Goal: Transaction & Acquisition: Obtain resource

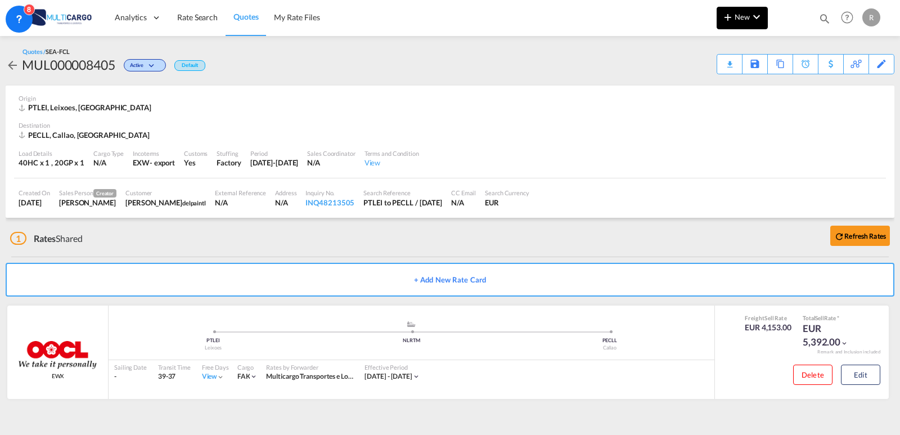
click at [759, 22] on md-icon "icon-chevron-down" at bounding box center [756, 16] width 13 height 13
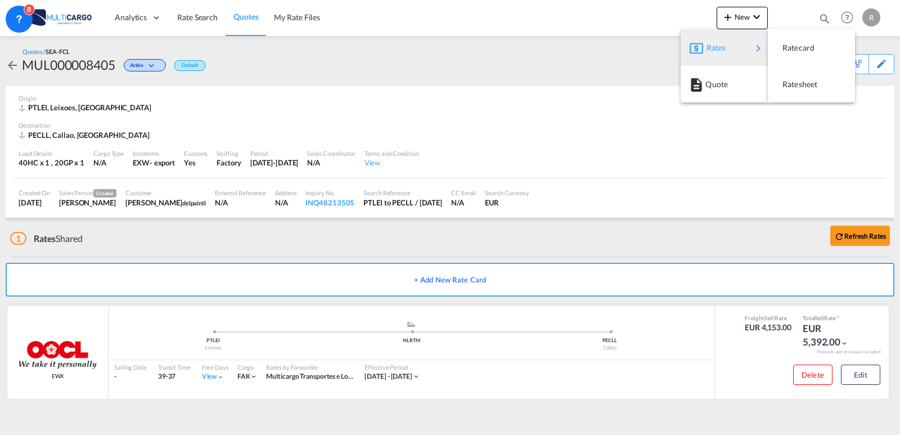
click at [426, 58] on md-backdrop at bounding box center [450, 217] width 900 height 435
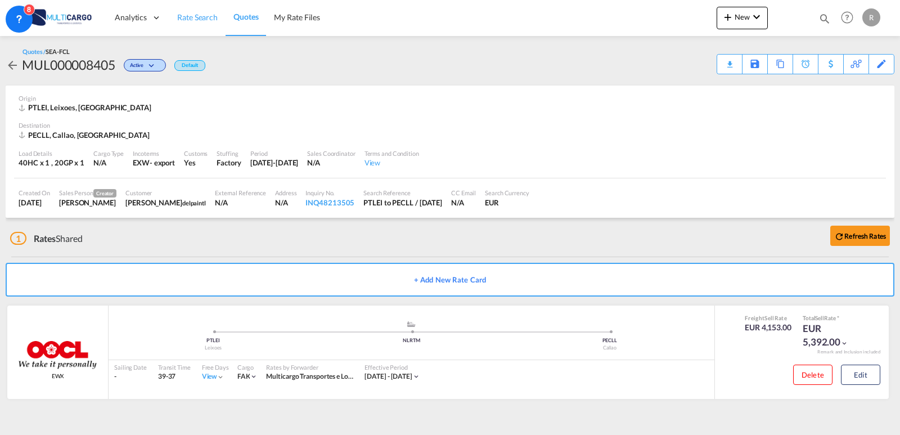
click at [180, 11] on link "Rate Search" at bounding box center [197, 17] width 56 height 37
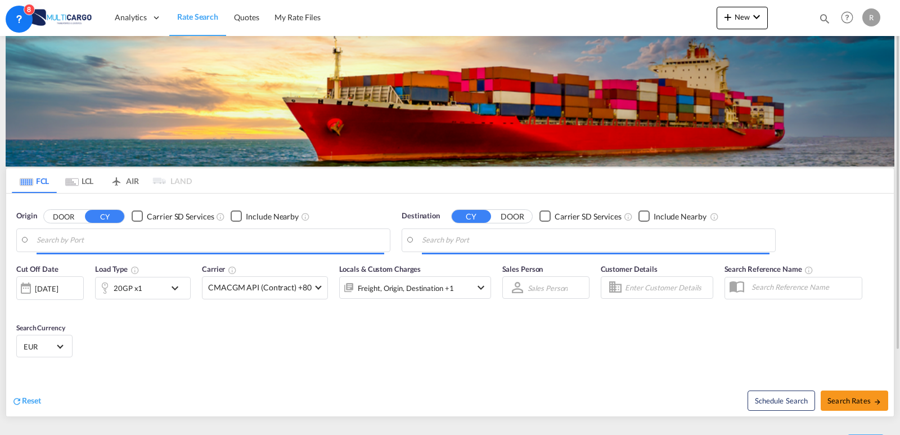
type input "Leixoes, PTLEI"
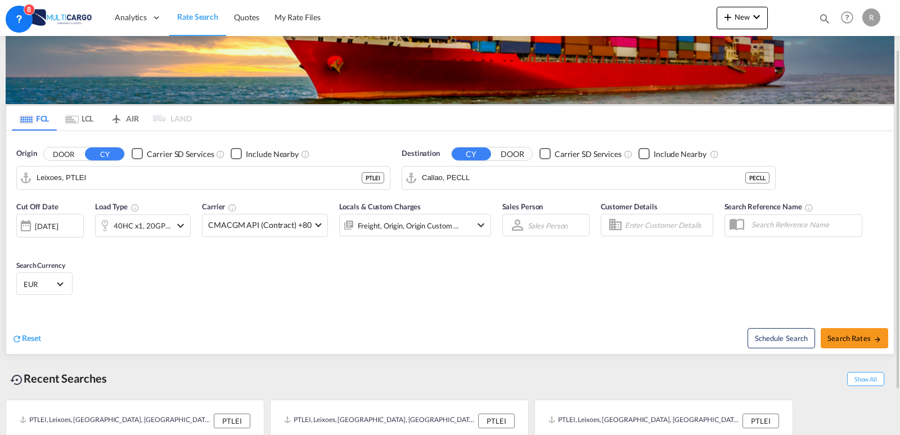
scroll to position [119, 0]
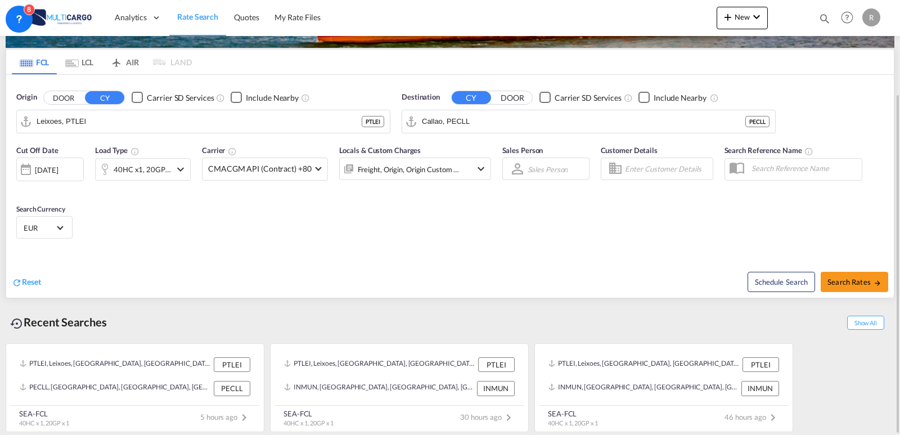
click at [177, 172] on md-icon "icon-chevron-down" at bounding box center [180, 169] width 13 height 13
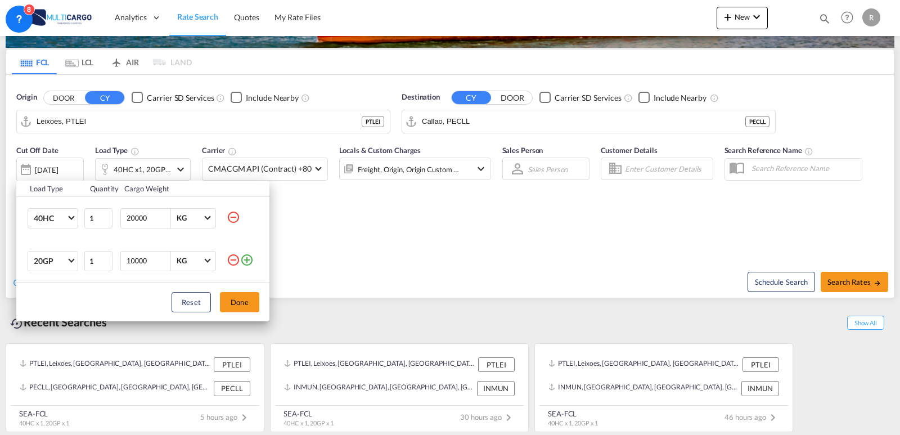
click at [177, 170] on div "Load Type Quantity Cargo Weight 40HC 20GP 40GP 40HC 45HC 20RE 40RE 40HR 20OT 40…" at bounding box center [450, 217] width 900 height 435
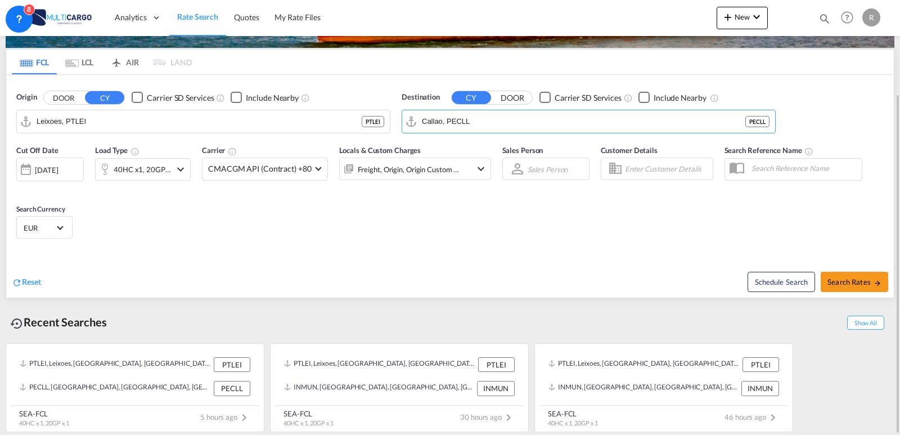
drag, startPoint x: 433, startPoint y: 133, endPoint x: 368, endPoint y: 133, distance: 64.7
click at [368, 133] on div "Origin DOOR CY Carrier SD Services Include Nearby Leixoes, PTLEI PTLEI Destinat…" at bounding box center [450, 107] width 888 height 64
drag, startPoint x: 535, startPoint y: 117, endPoint x: 495, endPoint y: 120, distance: 40.0
click at [318, 117] on div "Origin DOOR CY Carrier SD Services Include Nearby Leixoes, PTLEI PTLEI Destinat…" at bounding box center [450, 107] width 888 height 64
click at [474, 138] on div "Guayaquil [GEOGRAPHIC_DATA] [GEOGRAPHIC_DATA]" at bounding box center [509, 153] width 214 height 34
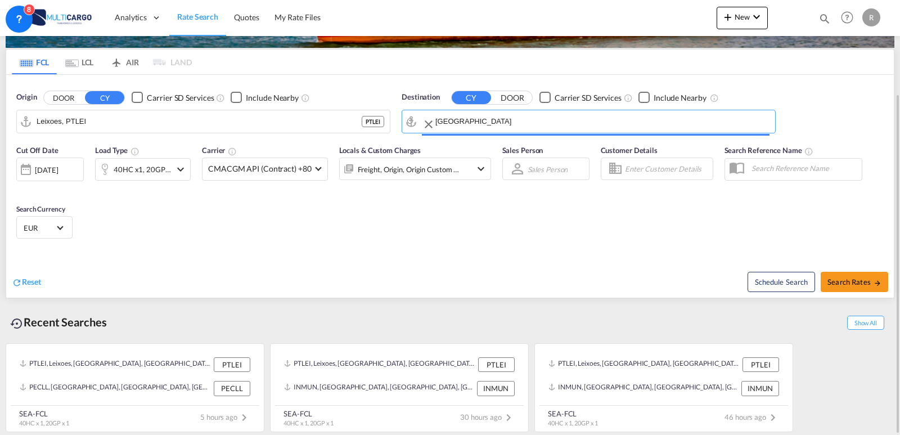
type input "[GEOGRAPHIC_DATA], ECGYE"
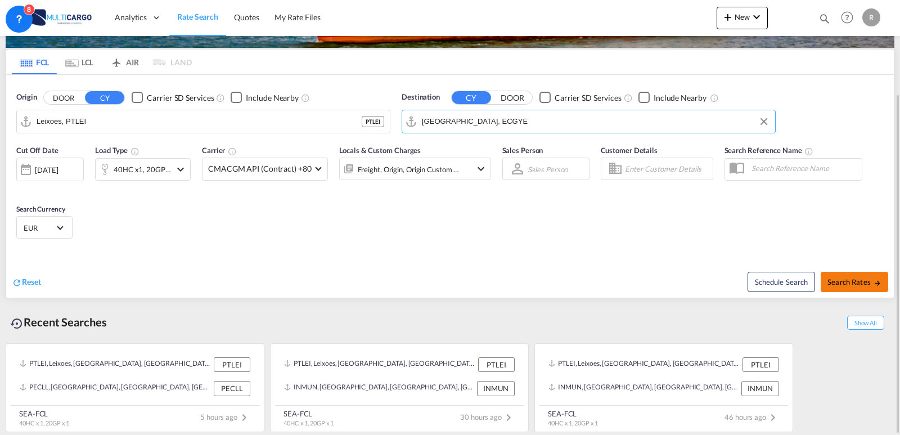
click at [854, 282] on span "Search Rates" at bounding box center [854, 281] width 54 height 9
type input "PTLEI to ECGYE / [DATE]"
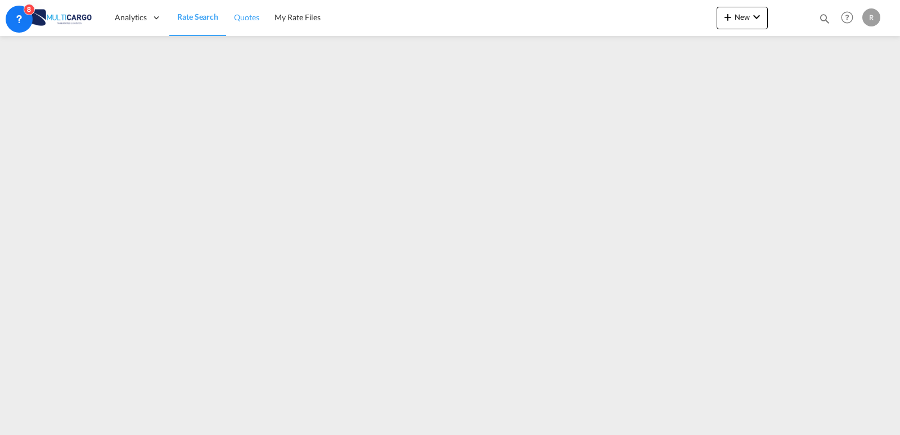
click at [255, 19] on span "Quotes" at bounding box center [246, 17] width 25 height 10
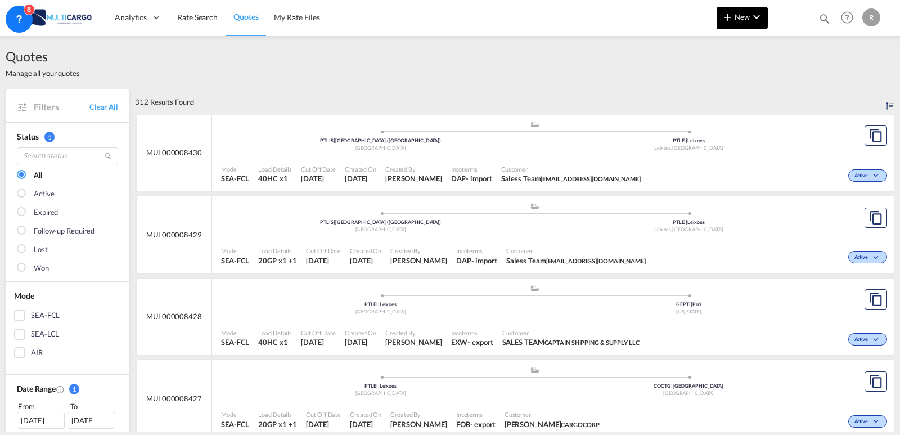
click at [749, 15] on span "New" at bounding box center [742, 16] width 42 height 9
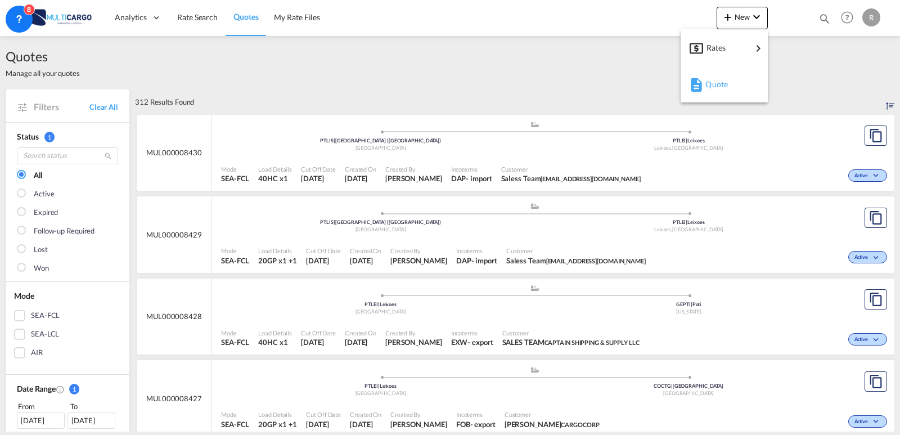
click at [732, 79] on div "Quote" at bounding box center [726, 84] width 42 height 28
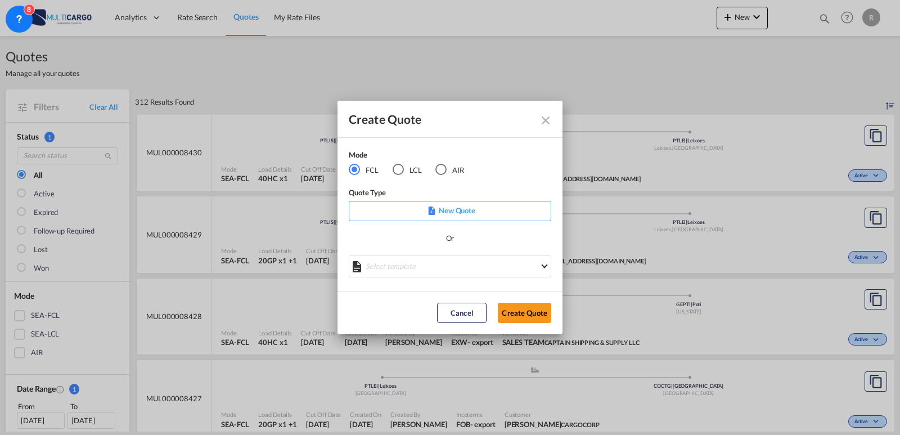
click at [546, 124] on md-icon "Close dialog" at bounding box center [545, 120] width 13 height 13
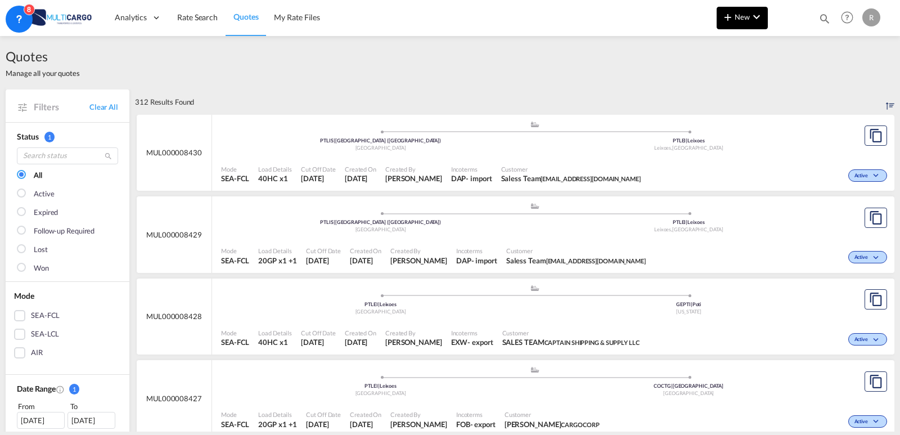
click at [742, 22] on button "New" at bounding box center [742, 18] width 51 height 22
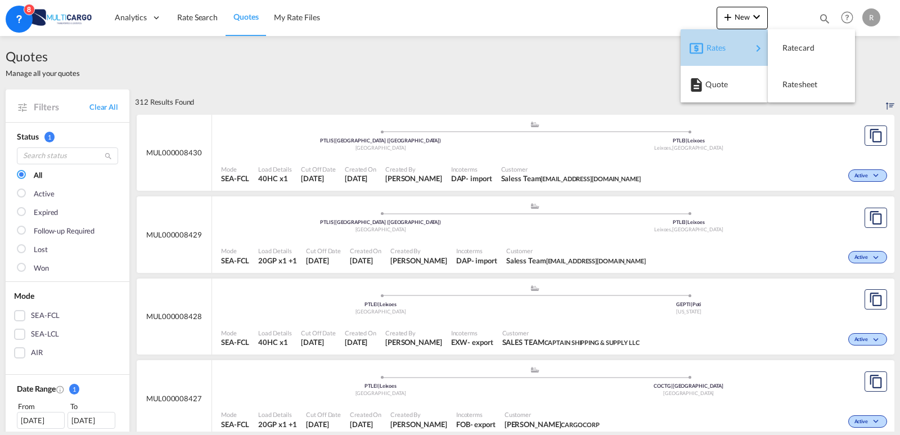
click at [735, 47] on div "Rates" at bounding box center [728, 48] width 45 height 28
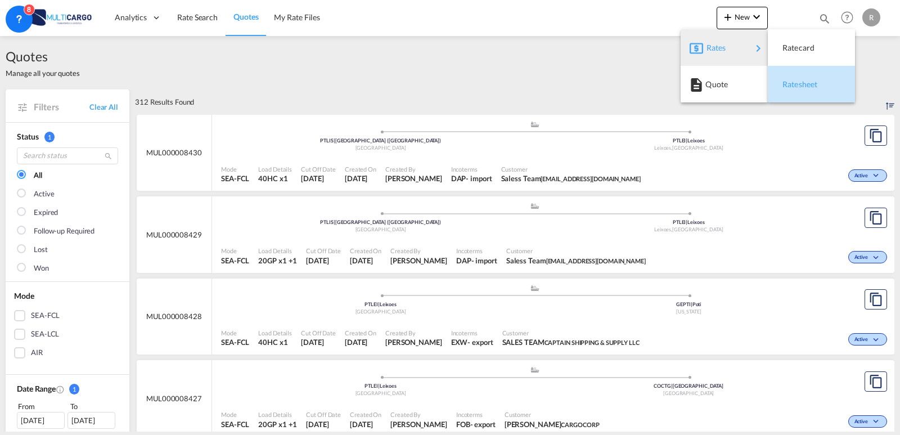
click at [795, 81] on span "Ratesheet" at bounding box center [788, 84] width 12 height 22
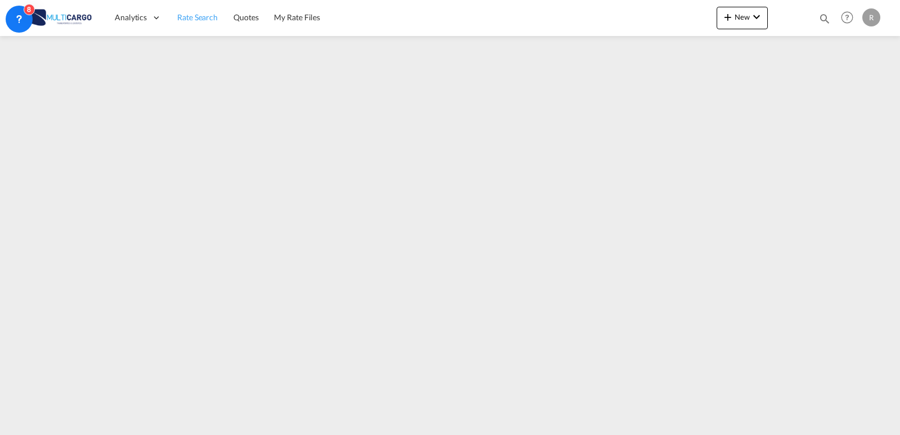
click at [198, 24] on link "Rate Search" at bounding box center [197, 17] width 56 height 37
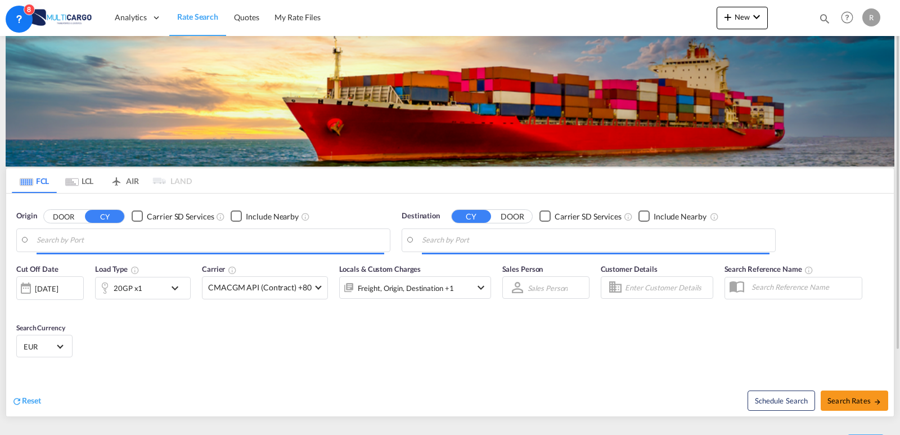
scroll to position [56, 0]
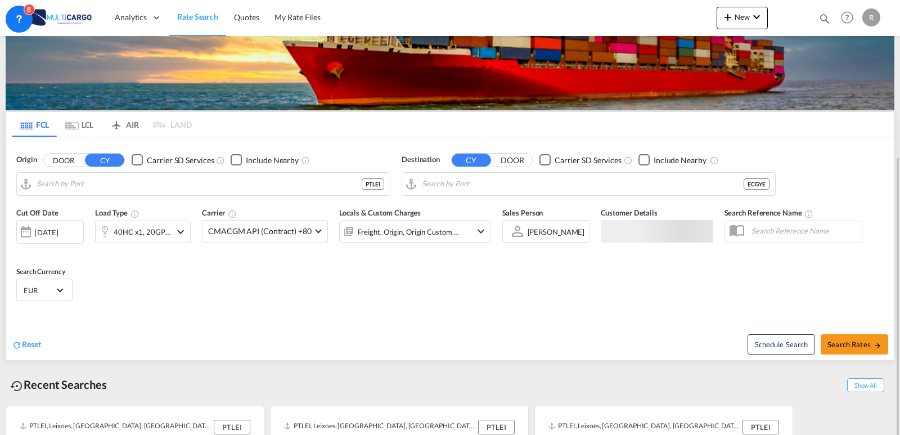
type input "Leixoes, PTLEI"
type input "[GEOGRAPHIC_DATA], ECGYE"
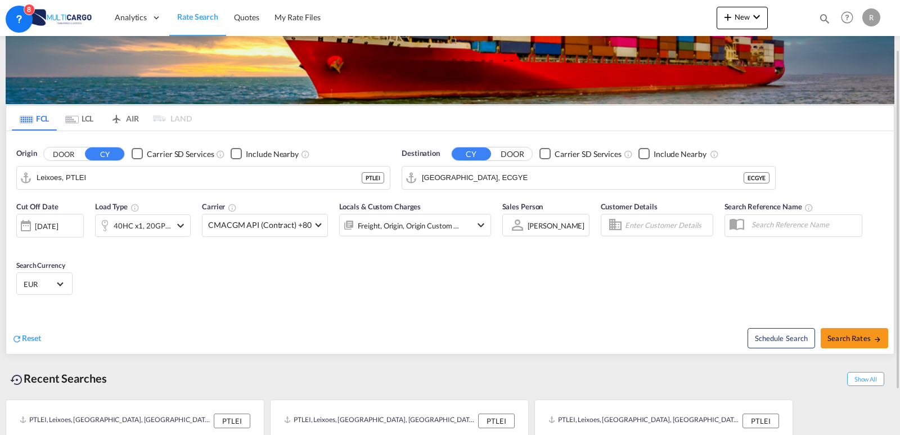
scroll to position [119, 0]
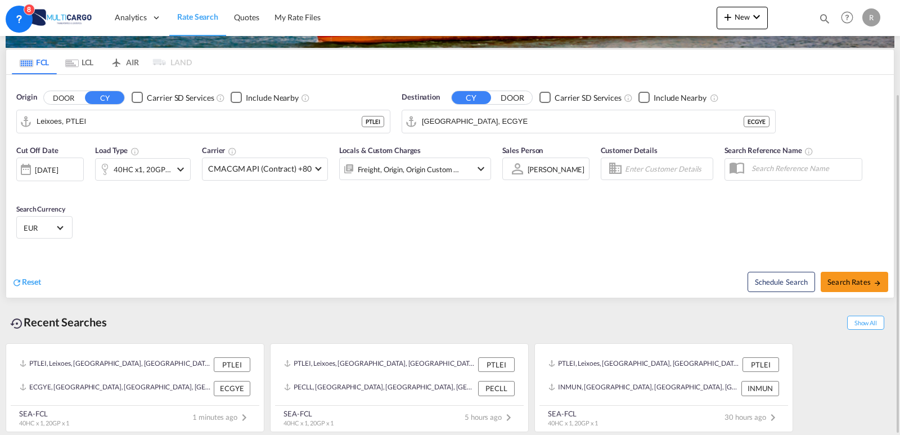
drag, startPoint x: 898, startPoint y: 232, endPoint x: 812, endPoint y: 246, distance: 87.2
click at [897, 259] on div at bounding box center [898, 263] width 2 height 337
click at [862, 281] on span "Search Rates" at bounding box center [854, 281] width 54 height 9
type input "PTLEI to ECGYE / [DATE]"
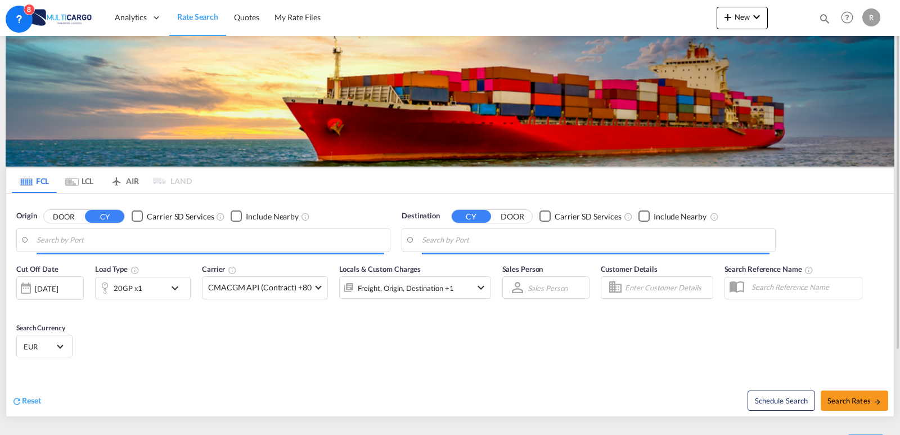
type input "Leixoes, PTLEI"
type input "[GEOGRAPHIC_DATA], ECGYE"
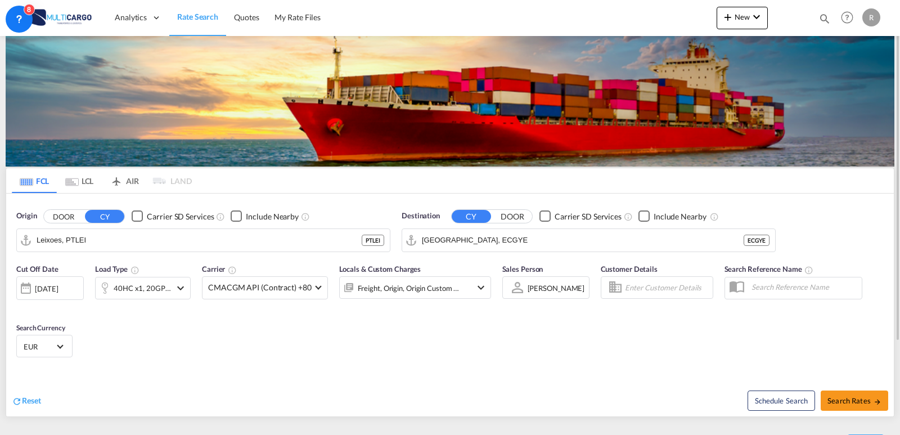
click at [152, 287] on div "40HC x1, 20GP x1" at bounding box center [142, 288] width 57 height 16
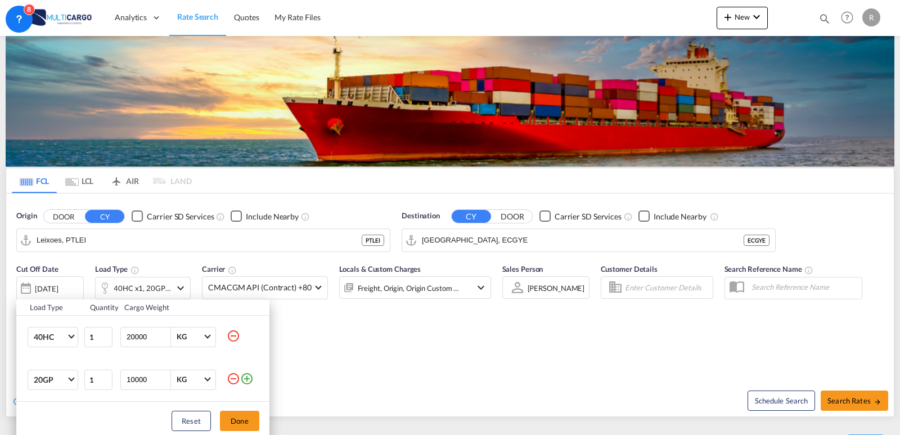
click at [259, 294] on div "Load Type Quantity Cargo Weight 40HC 20GP 40GP 40HC 45HC 20RE 40RE 40HR 20OT 40…" at bounding box center [450, 217] width 900 height 435
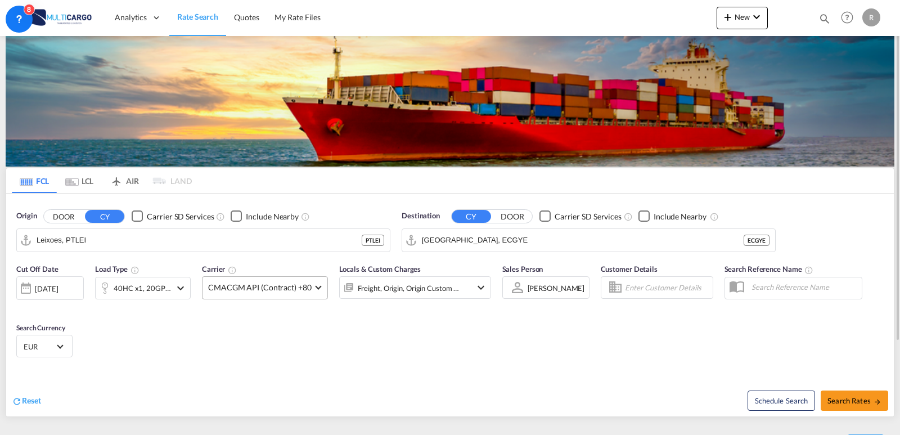
click at [267, 289] on span "CMACGM API (Contract) +80" at bounding box center [259, 287] width 103 height 11
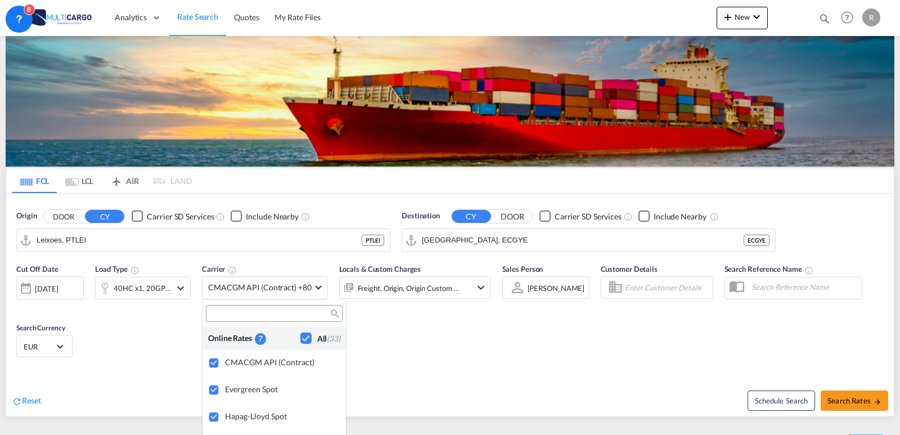
click at [300, 341] on div "Checkbox No Ink" at bounding box center [305, 337] width 11 height 11
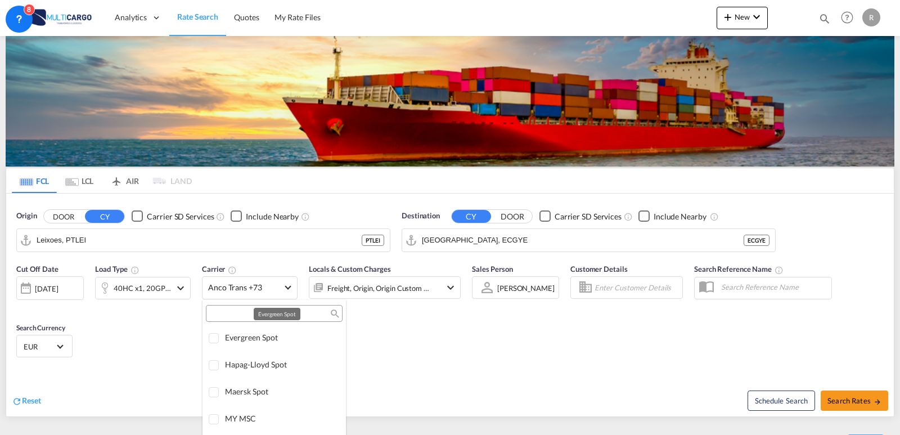
scroll to position [56, 0]
click at [262, 312] on input "search" at bounding box center [269, 314] width 121 height 10
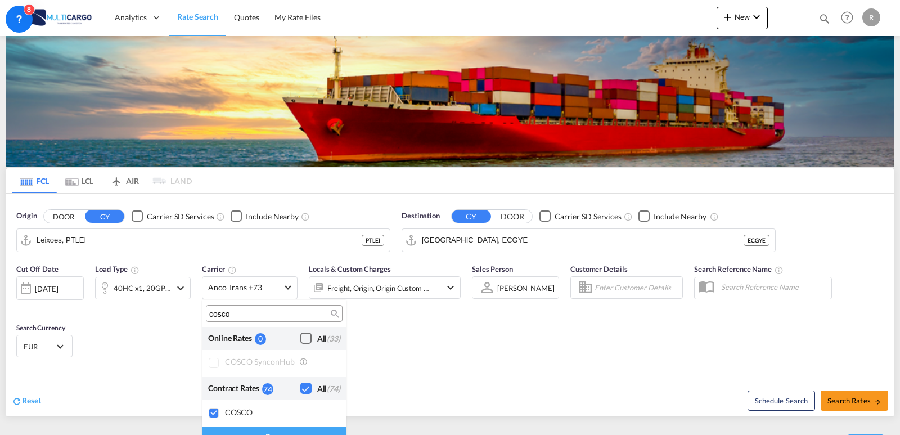
scroll to position [0, 0]
type input "cosco"
click at [320, 429] on div "Done" at bounding box center [273, 437] width 143 height 20
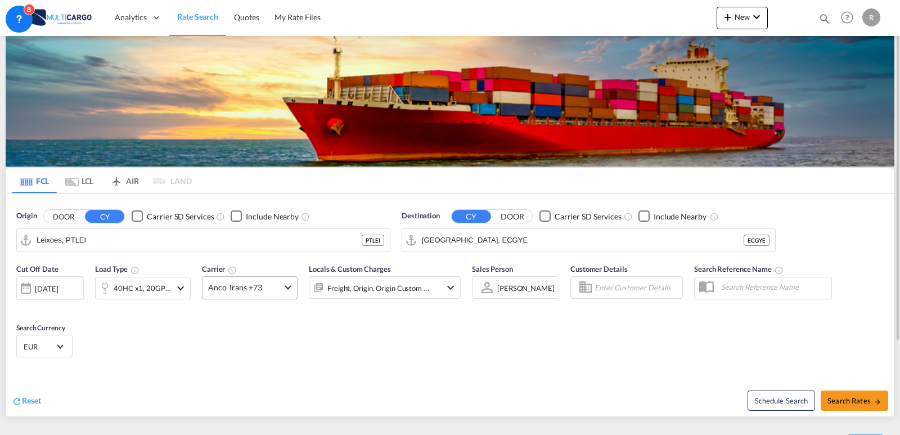
click at [276, 288] on span "Anco Trans +73" at bounding box center [244, 287] width 73 height 11
click at [300, 430] on div "Checkbox No Ink" at bounding box center [305, 431] width 11 height 11
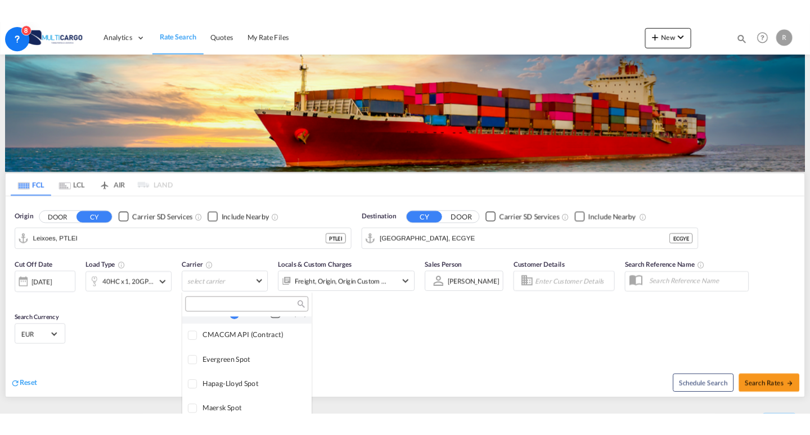
scroll to position [0, 0]
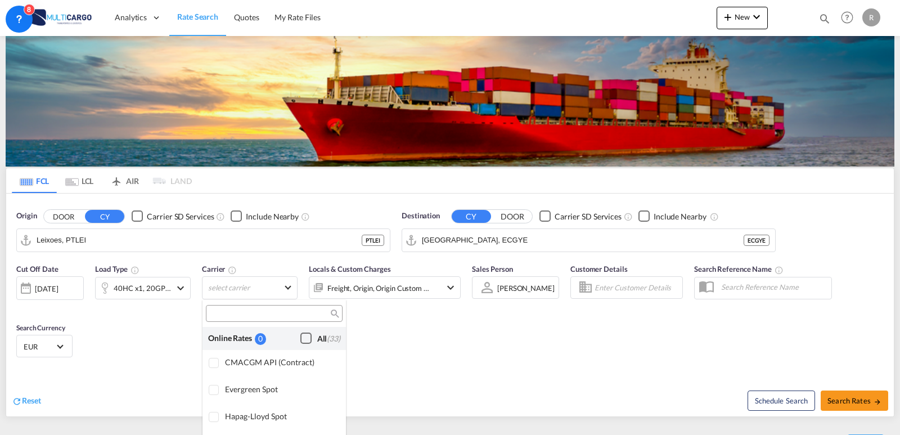
click at [509, 389] on md-backdrop at bounding box center [450, 217] width 900 height 435
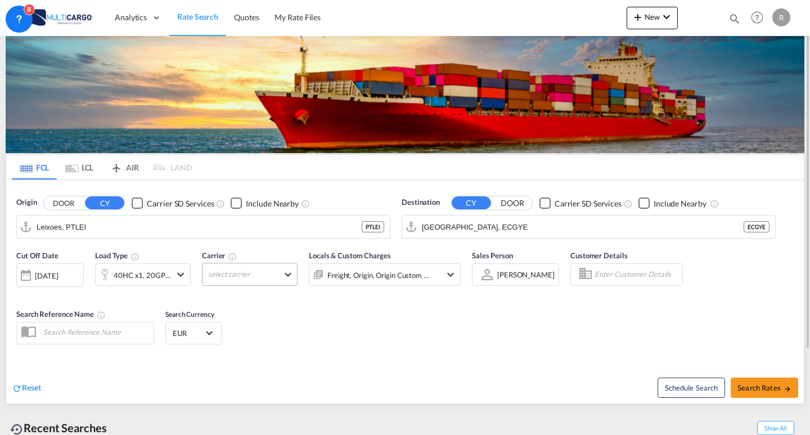
scroll to position [106, 0]
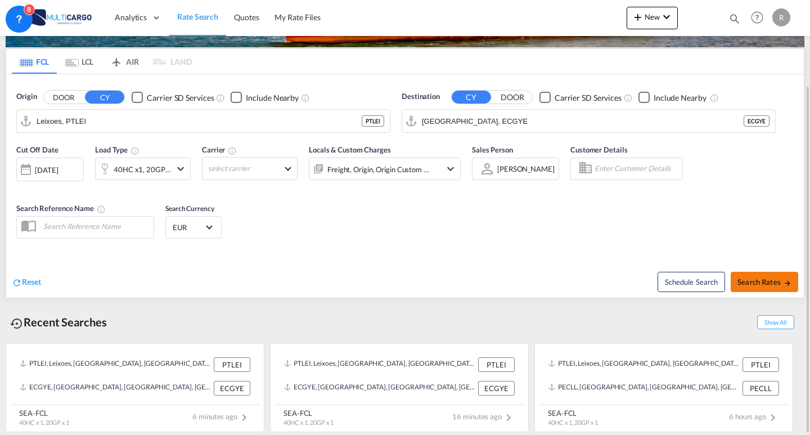
click at [736, 276] on button "Search Rates" at bounding box center [764, 282] width 67 height 20
type input "PTLEI to ECGYE / [DATE]"
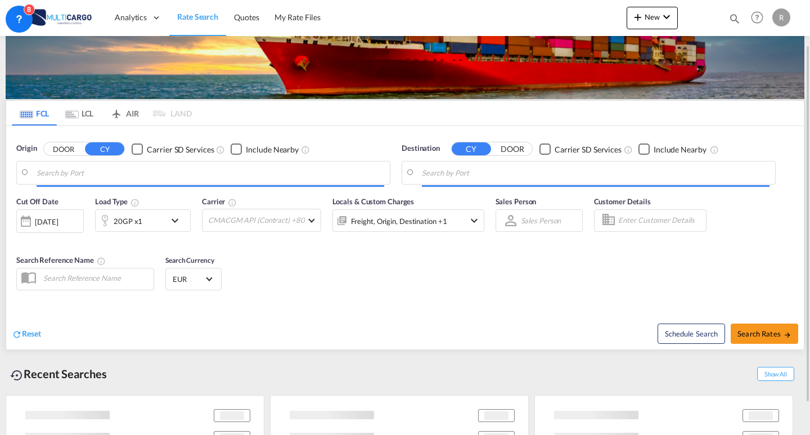
type input "Leixoes, PTLEI"
type input "[GEOGRAPHIC_DATA], ECGYE"
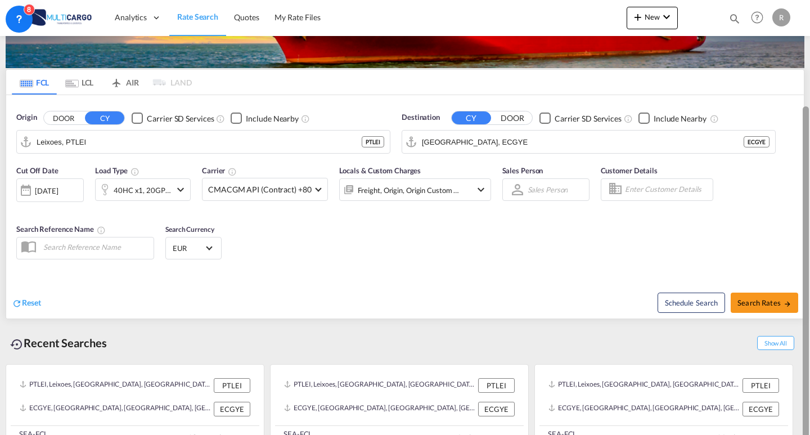
scroll to position [105, 0]
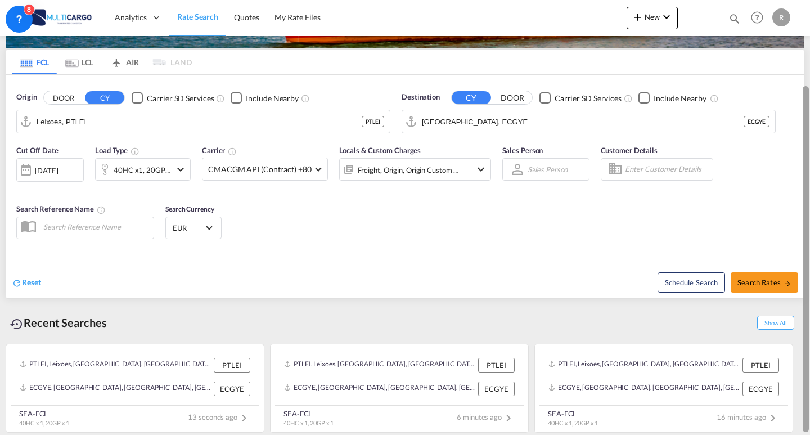
drag, startPoint x: 808, startPoint y: 104, endPoint x: 796, endPoint y: 117, distance: 17.9
click at [796, 117] on md-content "Analytics Reports Dashboard Rate Search Quotes My Rate Files New Quotes" at bounding box center [405, 217] width 810 height 435
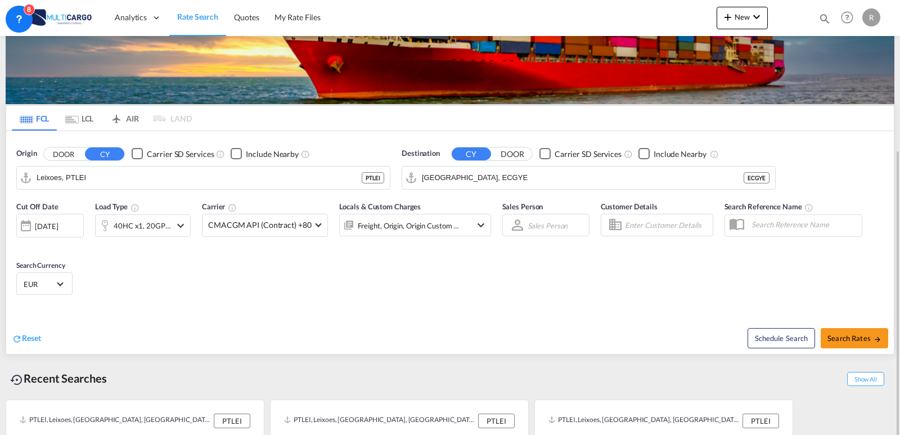
scroll to position [119, 0]
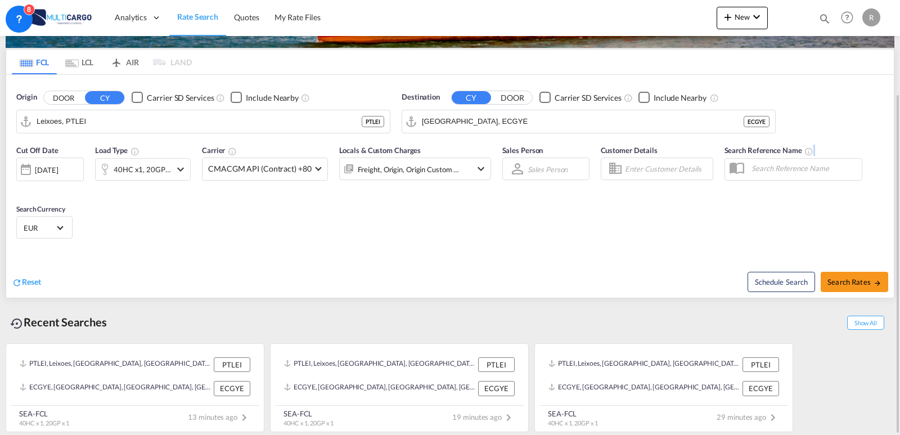
drag, startPoint x: 892, startPoint y: 142, endPoint x: 889, endPoint y: 182, distance: 40.1
click at [889, 182] on div "Cut Off Date [DATE] [DATE] Load Type 40HC x1, 20GP x1 Carrier CMACGM API (Contr…" at bounding box center [450, 194] width 888 height 110
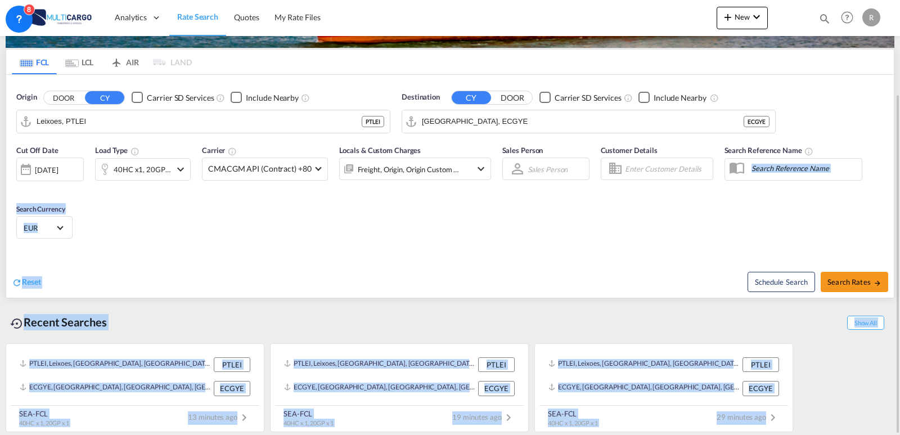
drag, startPoint x: 899, startPoint y: 149, endPoint x: 884, endPoint y: 201, distance: 54.6
click at [884, 201] on md-content "Analytics Reports Dashboard Rate Search Quotes My Rate Files New Quotes" at bounding box center [450, 217] width 900 height 435
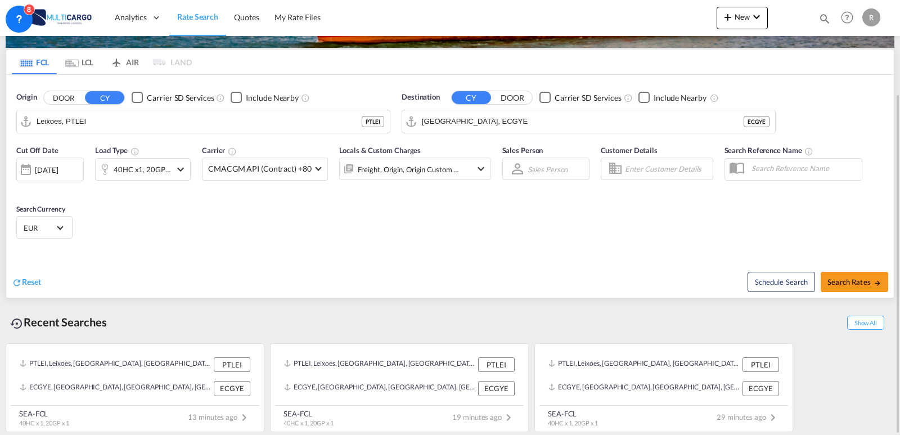
click at [834, 202] on div "Cut Off Date [DATE] [DATE] Load Type 40HC x1, 20GP x1 Carrier CMACGM API (Contr…" at bounding box center [450, 194] width 888 height 110
drag, startPoint x: 899, startPoint y: 166, endPoint x: 753, endPoint y: 53, distance: 184.8
click at [899, 76] on div at bounding box center [899, 217] width 2 height 430
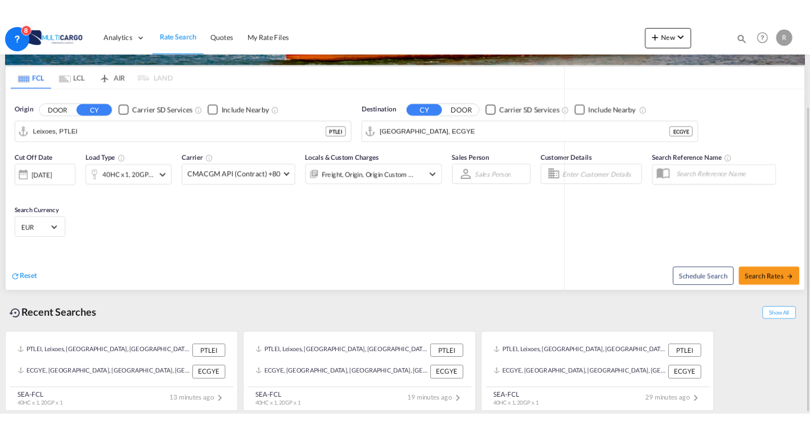
scroll to position [0, 0]
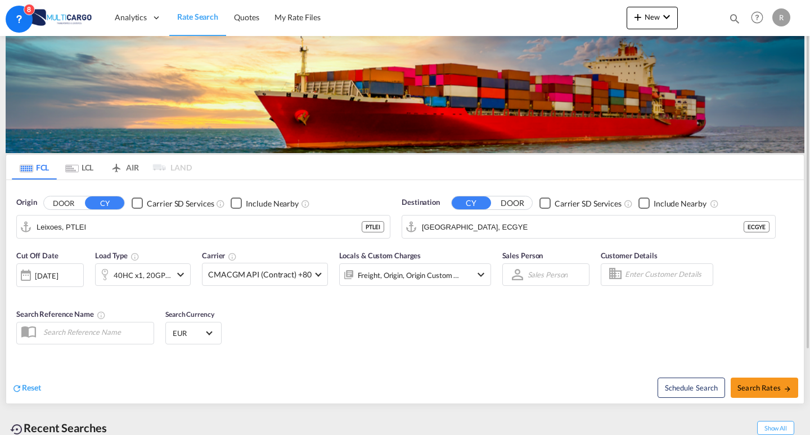
click at [78, 177] on md-tab-item "LCL" at bounding box center [79, 167] width 45 height 25
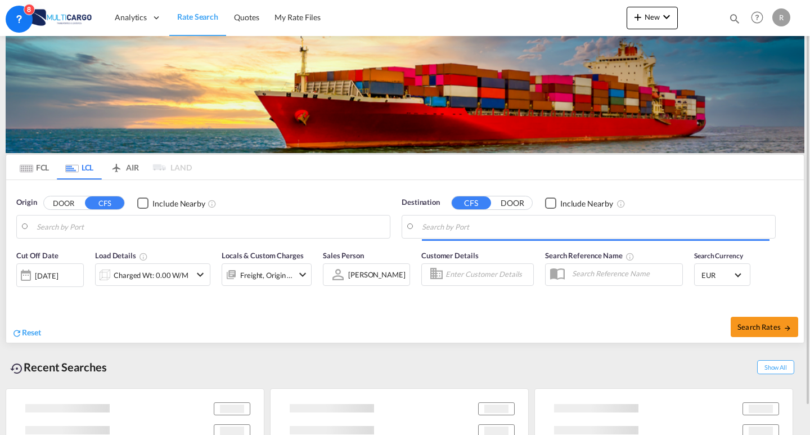
type input "Leixoes, PTLEI"
type input "[GEOGRAPHIC_DATA], MACAS"
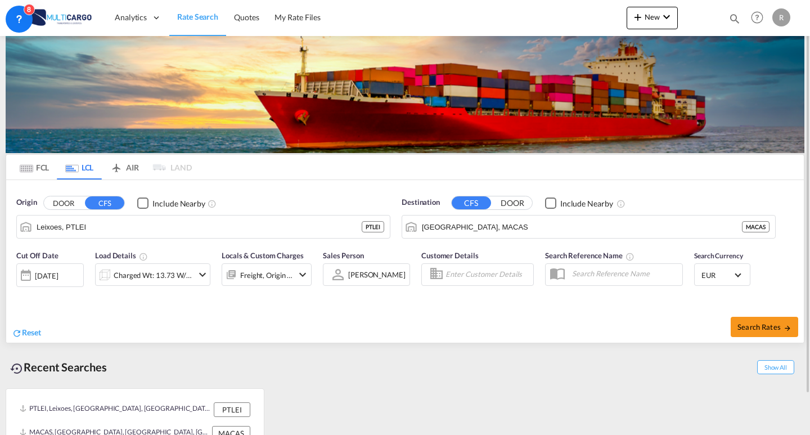
click at [47, 162] on md-tab-item "FCL" at bounding box center [34, 167] width 45 height 25
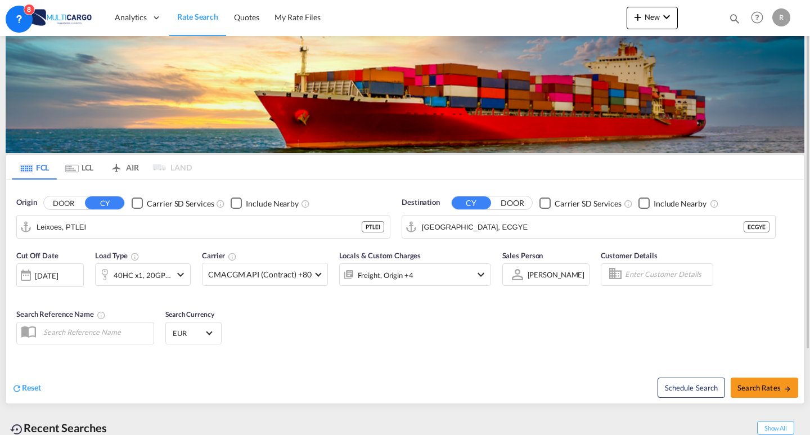
click at [83, 170] on md-tab-item "LCL" at bounding box center [79, 167] width 45 height 25
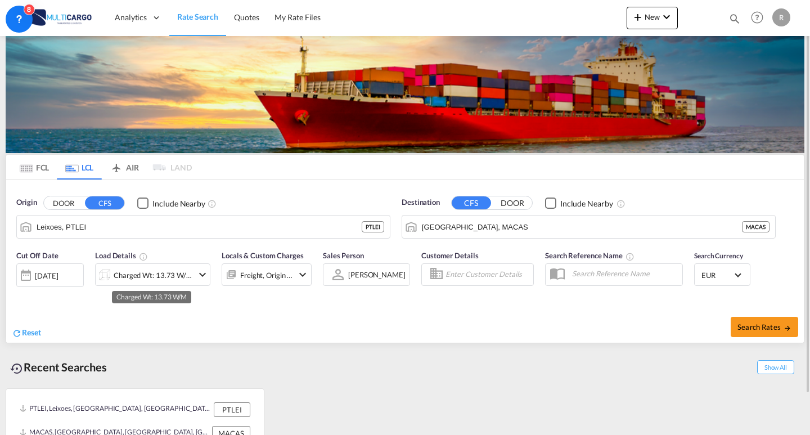
click at [179, 282] on div "Charged Wt: 13.73 W/M" at bounding box center [153, 275] width 79 height 16
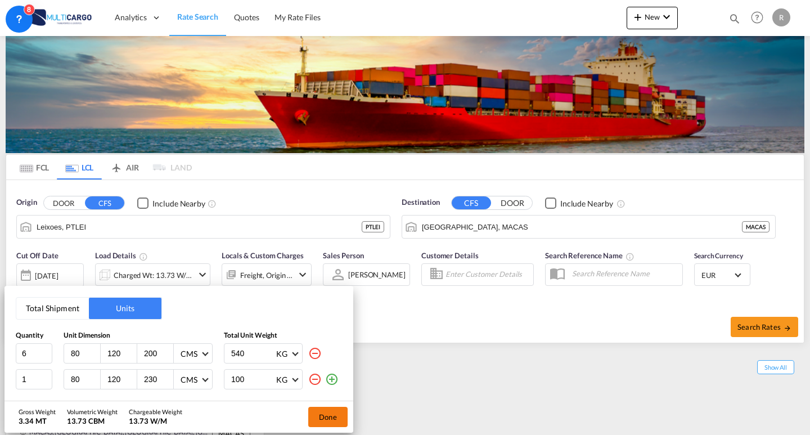
click at [322, 416] on button "Done" at bounding box center [327, 417] width 39 height 20
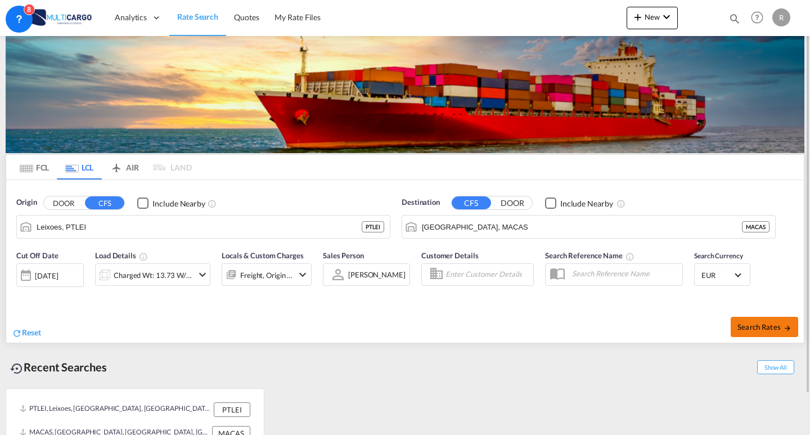
click at [747, 333] on button "Search Rates" at bounding box center [764, 327] width 67 height 20
type input "PTLEI to MACAS / [DATE]"
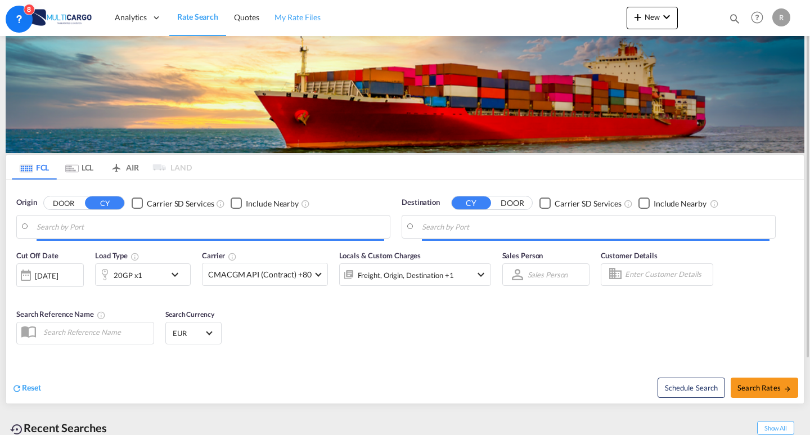
type input "Leixoes, PTLEI"
type input "[GEOGRAPHIC_DATA], ECGYE"
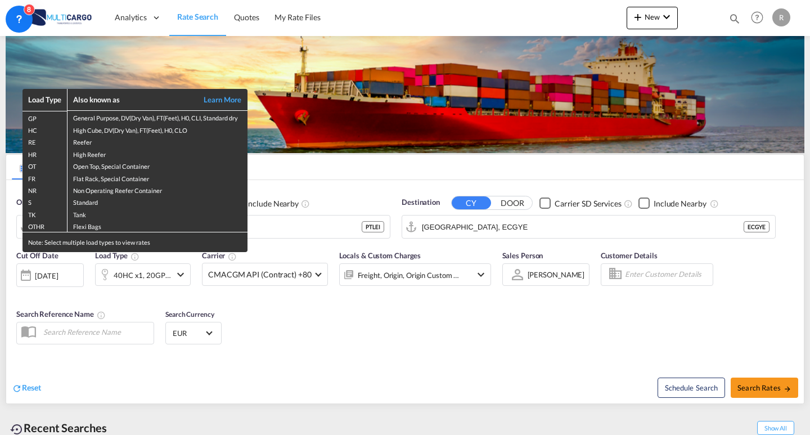
click at [300, 327] on div "Load Type Also known as Learn More GP General Purpose, DV(Dry Van), FT(Feet), H…" at bounding box center [405, 217] width 810 height 435
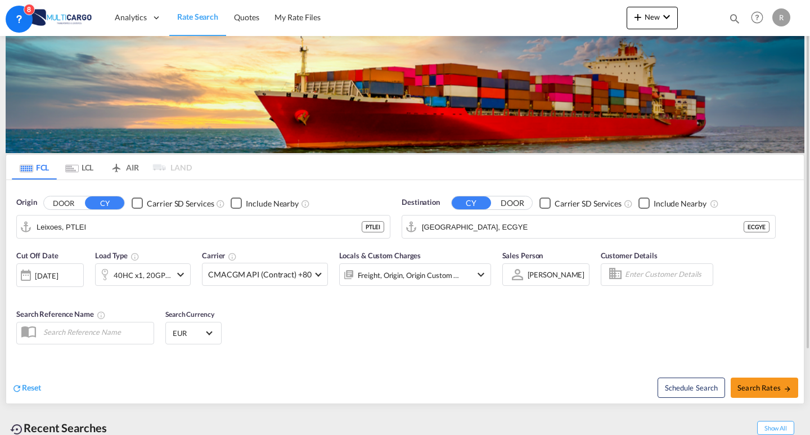
click at [73, 167] on md-icon "Use the left and right arrow keys to navigate between tabs" at bounding box center [71, 168] width 13 height 8
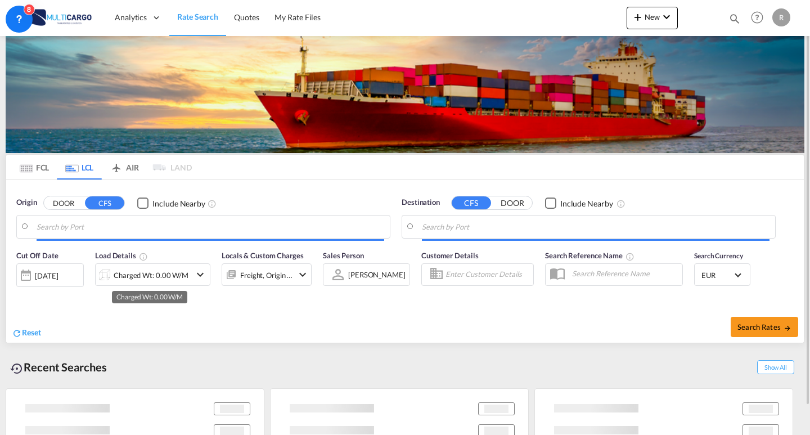
type input "Leixoes, PTLEI"
type input "[GEOGRAPHIC_DATA], MACAS"
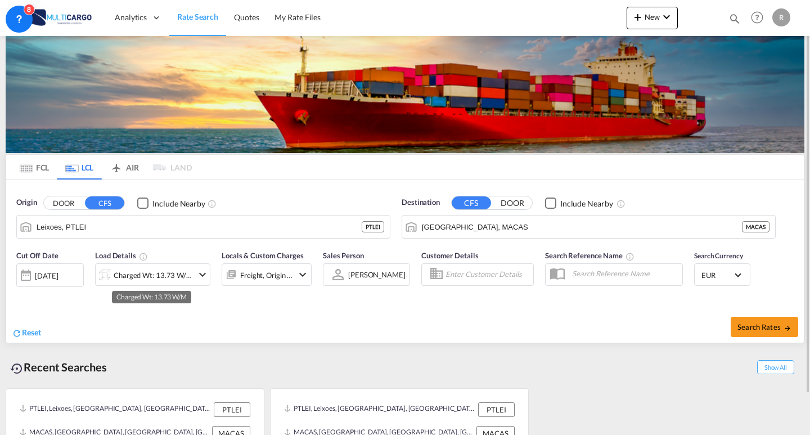
click at [137, 272] on div "Charged Wt: 13.73 W/M" at bounding box center [153, 275] width 79 height 16
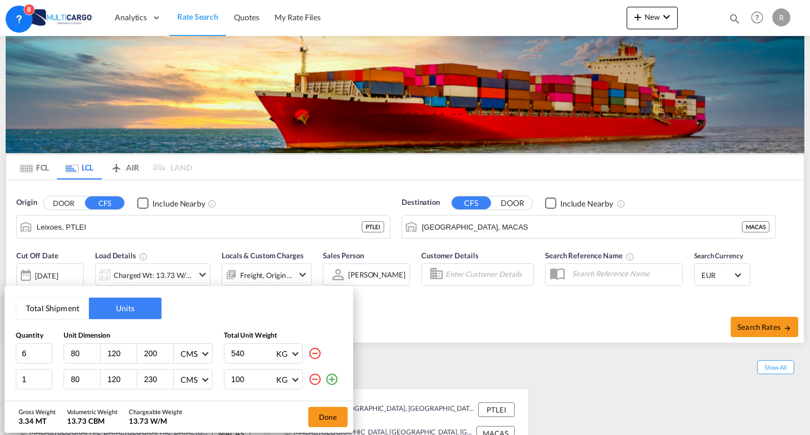
click at [314, 376] on md-icon "icon-minus-circle-outline" at bounding box center [314, 378] width 13 height 13
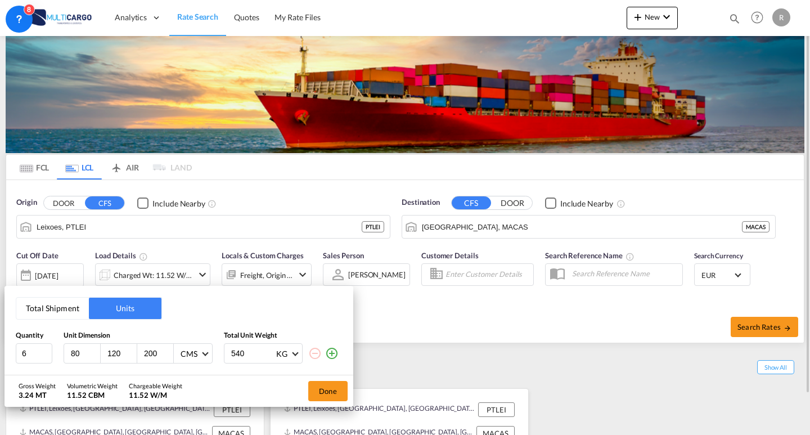
click at [325, 390] on button "Done" at bounding box center [327, 391] width 39 height 20
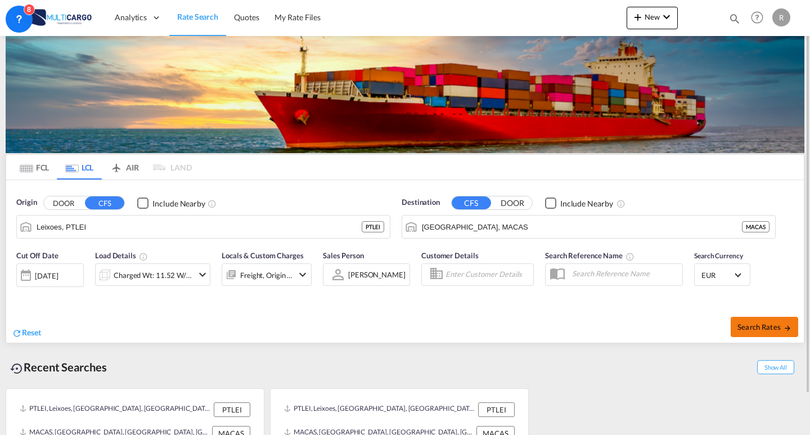
click at [769, 331] on span "Search Rates" at bounding box center [764, 326] width 54 height 9
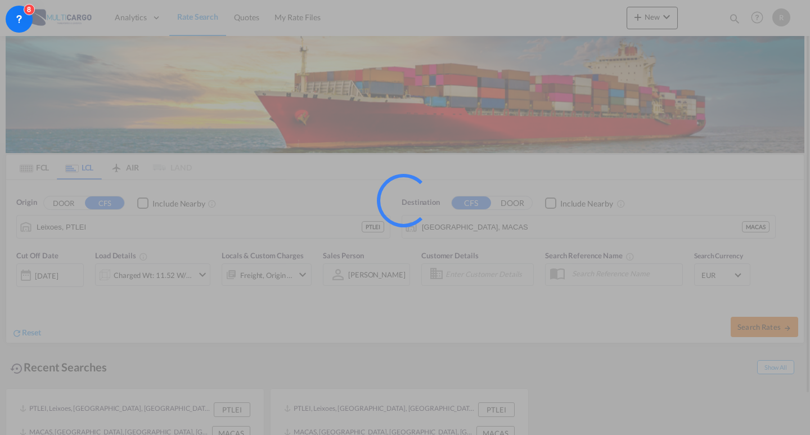
type input "PTLEI to MACAS / [DATE]"
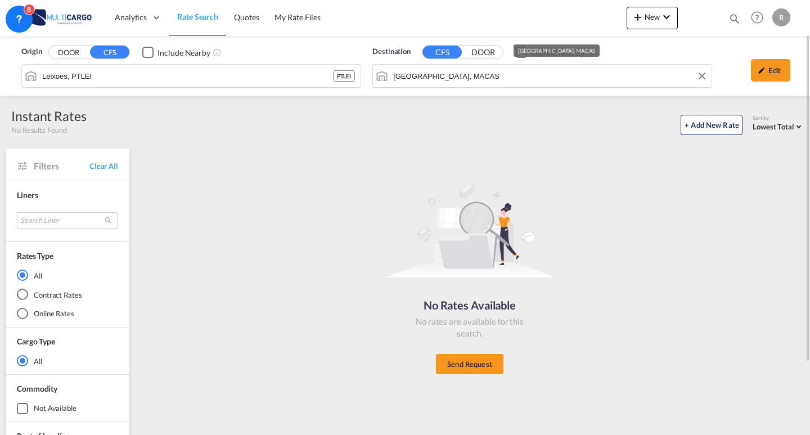
click at [502, 78] on div "Origin DOOR CFS Include Nearby Leixoes, PTLEI PTLEI Destination CFS DOOR Includ…" at bounding box center [405, 66] width 810 height 60
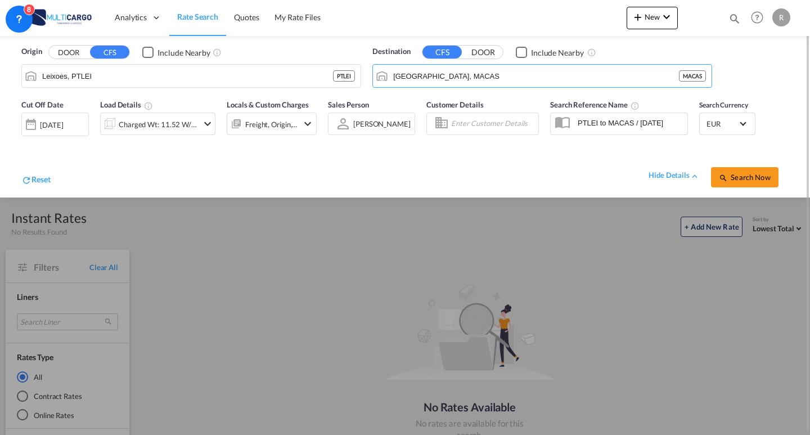
click at [158, 147] on div "Cut Off Date [DATE] [DATE] Load Details Charged Wt: 11.52 W/M Locals & Custom C…" at bounding box center [169, 121] width 307 height 56
click at [161, 128] on div "Charged Wt: 11.52 W/M" at bounding box center [158, 124] width 79 height 16
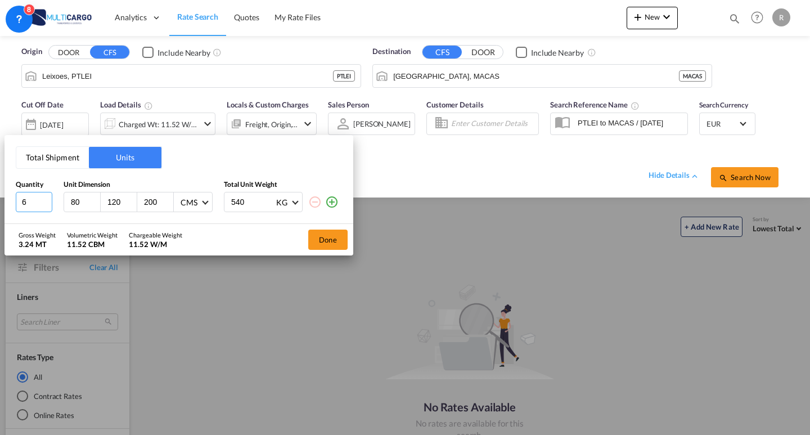
drag, startPoint x: 34, startPoint y: 198, endPoint x: 27, endPoint y: 197, distance: 7.3
click at [27, 197] on input "6" at bounding box center [34, 202] width 37 height 20
drag, startPoint x: 157, startPoint y: 205, endPoint x: 139, endPoint y: 202, distance: 18.8
click at [139, 202] on div "200" at bounding box center [155, 201] width 37 height 19
type input "120"
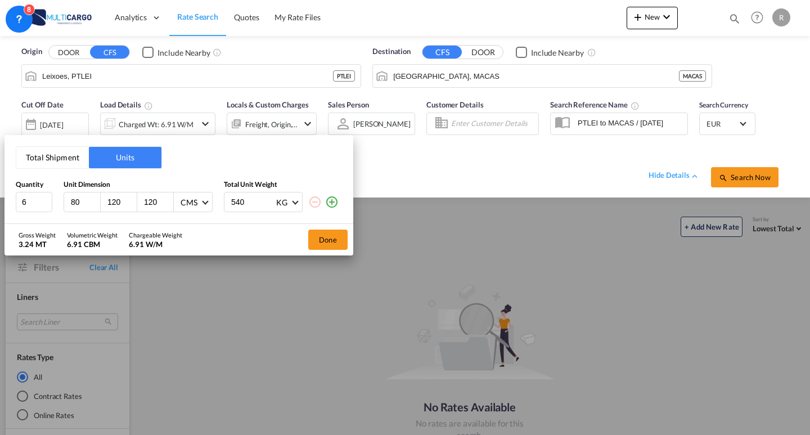
click at [254, 208] on input "540" at bounding box center [252, 201] width 45 height 19
drag, startPoint x: 256, startPoint y: 202, endPoint x: 240, endPoint y: 195, distance: 18.6
click at [212, 196] on div "6 80 120 120 CMS CMS Inches 540 KG KG LB" at bounding box center [179, 202] width 326 height 20
type input "200"
drag, startPoint x: 0, startPoint y: 199, endPoint x: 281, endPoint y: 233, distance: 283.3
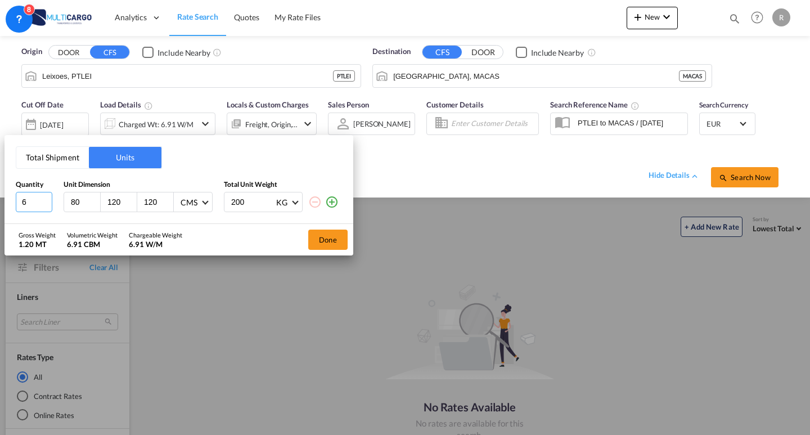
click at [0, 198] on div "Total Shipment Units Quantity Unit Dimension Total Unit Weight 6 80 120 120 CMS…" at bounding box center [405, 217] width 810 height 435
type input "1"
drag, startPoint x: 309, startPoint y: 225, endPoint x: 325, endPoint y: 234, distance: 18.1
click at [314, 227] on div "Done" at bounding box center [328, 239] width 51 height 31
click at [325, 234] on button "Done" at bounding box center [327, 239] width 39 height 20
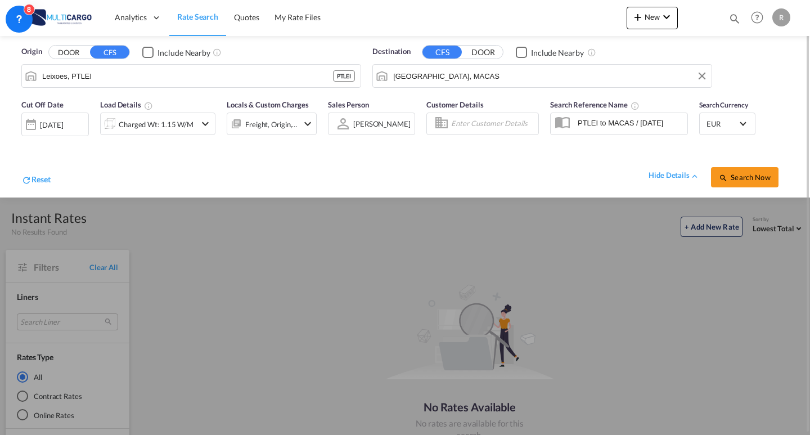
click at [490, 74] on input "[GEOGRAPHIC_DATA], MACAS" at bounding box center [549, 75] width 313 height 17
drag, startPoint x: 472, startPoint y: 76, endPoint x: 372, endPoint y: 71, distance: 99.7
drag, startPoint x: 457, startPoint y: 66, endPoint x: 407, endPoint y: 77, distance: 51.7
click at [395, 76] on md-autocomplete "[GEOGRAPHIC_DATA]" at bounding box center [549, 75] width 313 height 19
click at [298, 72] on body "Analytics Reports Dashboard Rate Search Quotes My Rate Files Analytics" at bounding box center [405, 217] width 810 height 435
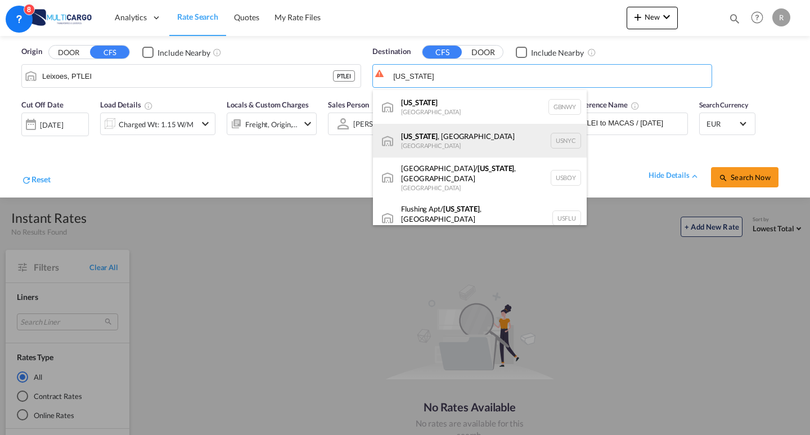
click at [455, 136] on div "[US_STATE] , [GEOGRAPHIC_DATA] [GEOGRAPHIC_DATA] USNYC" at bounding box center [480, 141] width 214 height 34
type input "[US_STATE], [GEOGRAPHIC_DATA], USNYC"
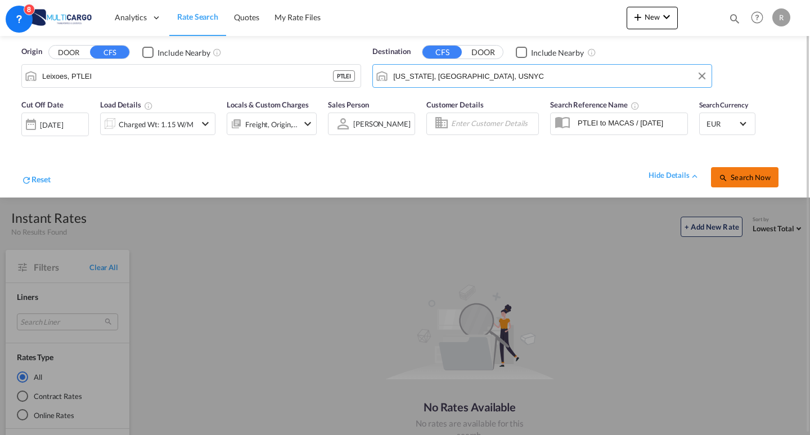
click at [717, 175] on button "Search Now" at bounding box center [744, 177] width 67 height 20
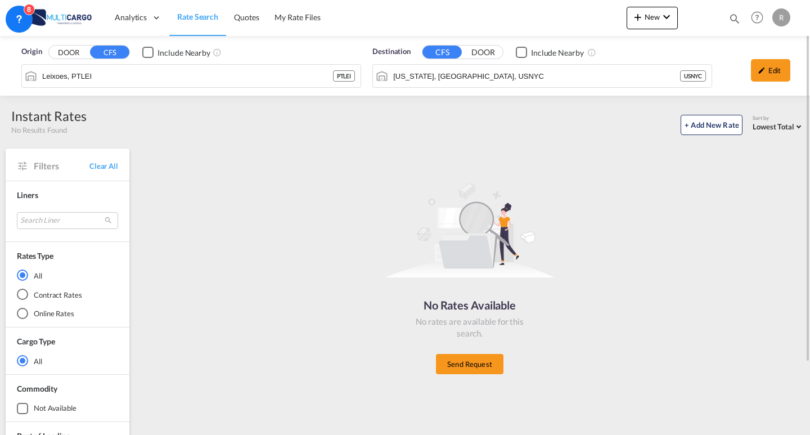
click at [66, 58] on button "DOOR" at bounding box center [68, 52] width 39 height 13
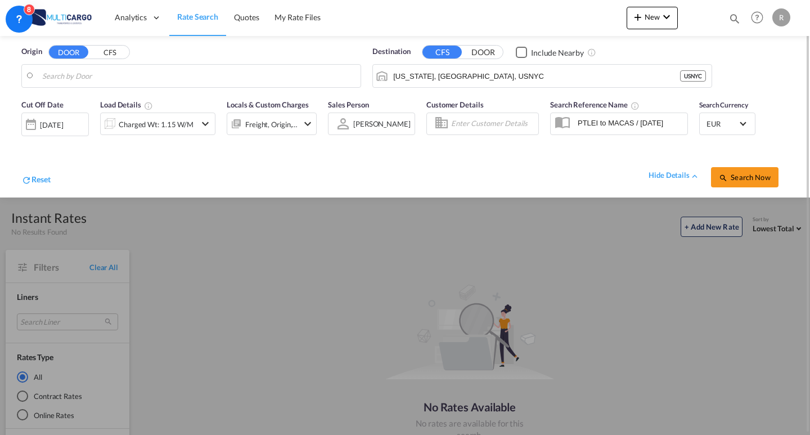
click at [132, 60] on div "Origin DOOR CFS" at bounding box center [191, 67] width 340 height 42
click at [123, 56] on button "CFS" at bounding box center [109, 52] width 39 height 13
click at [136, 20] on span "Analytics" at bounding box center [131, 17] width 32 height 11
click at [206, 20] on span "Rate Search" at bounding box center [197, 17] width 41 height 10
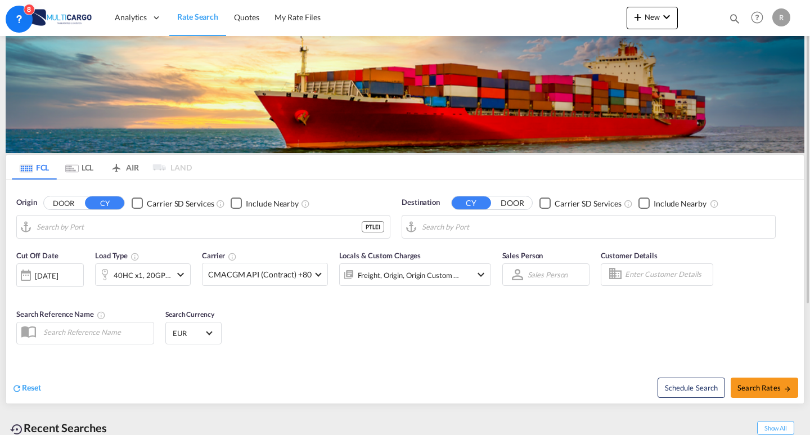
type input "Leixoes, PTLEI"
type input "[GEOGRAPHIC_DATA], ECGYE"
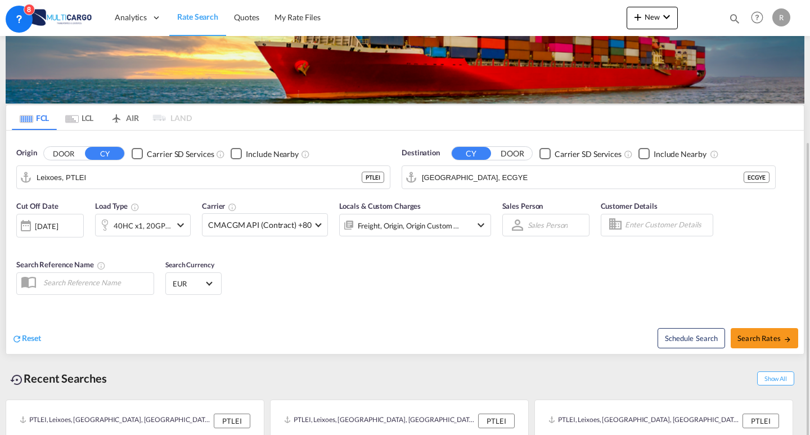
scroll to position [106, 0]
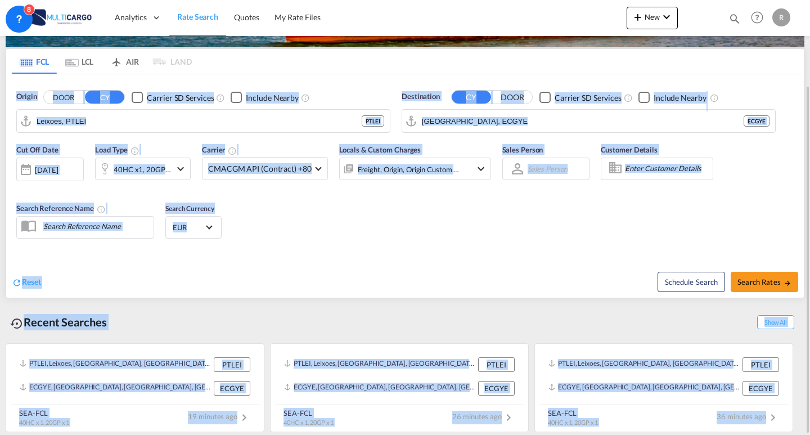
drag, startPoint x: 809, startPoint y: 109, endPoint x: 800, endPoint y: 71, distance: 38.2
click at [800, 71] on md-content "Analytics Reports Dashboard Rate Search Quotes My Rate Files New Quotes" at bounding box center [405, 217] width 810 height 435
click at [264, 213] on div "Cut Off Date [DATE] [DATE] Load Type 40HC x1, 20GP x1 Carrier CMACGM API (Contr…" at bounding box center [405, 193] width 798 height 110
drag, startPoint x: 321, startPoint y: 239, endPoint x: 293, endPoint y: 182, distance: 63.9
click at [321, 238] on div "Cut Off Date [DATE] [DATE] Load Type 40HC x1, 20GP x1 Carrier CMACGM API (Contr…" at bounding box center [405, 193] width 798 height 110
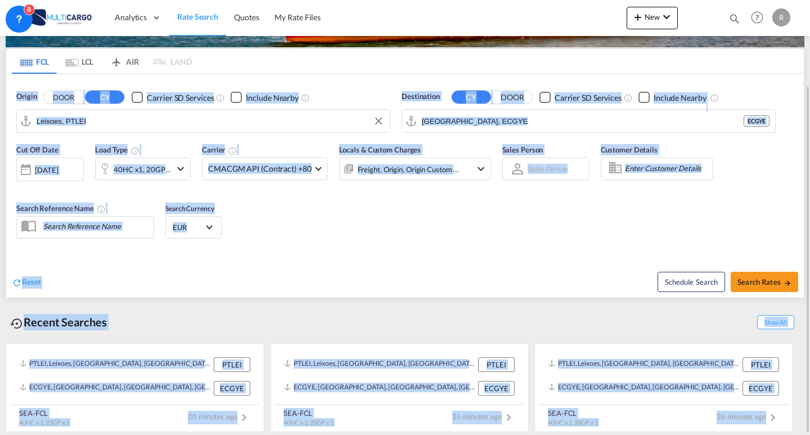
click at [235, 103] on div "Checkbox No Ink" at bounding box center [236, 97] width 11 height 11
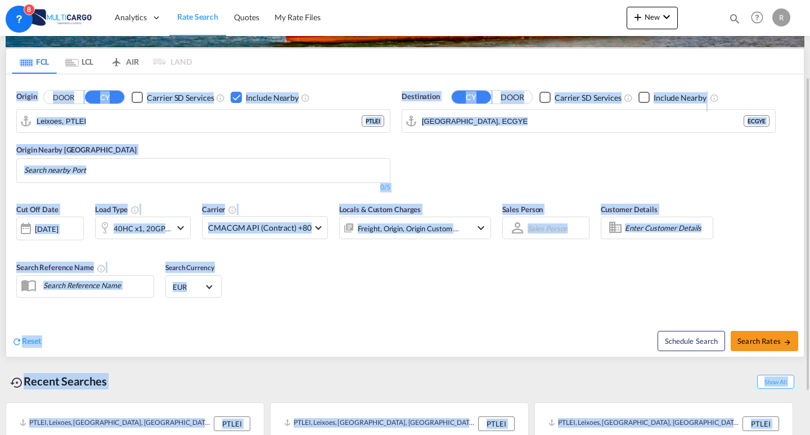
click at [238, 98] on div "Checkbox No Ink" at bounding box center [236, 97] width 11 height 11
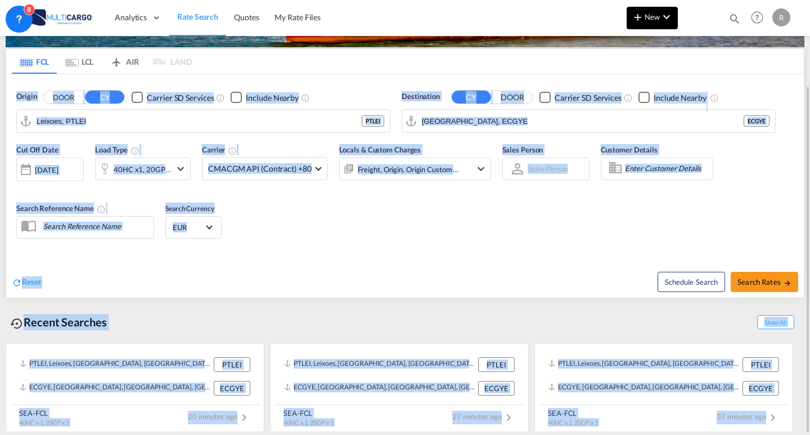
click at [650, 17] on span "New" at bounding box center [652, 16] width 42 height 9
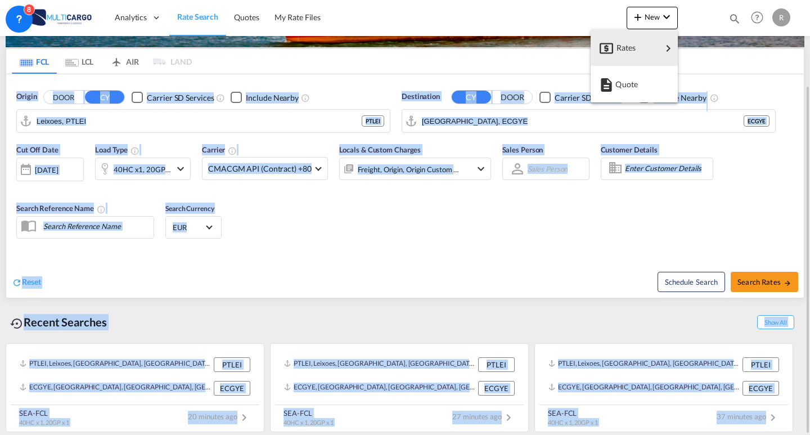
click at [569, 21] on md-backdrop at bounding box center [405, 217] width 810 height 435
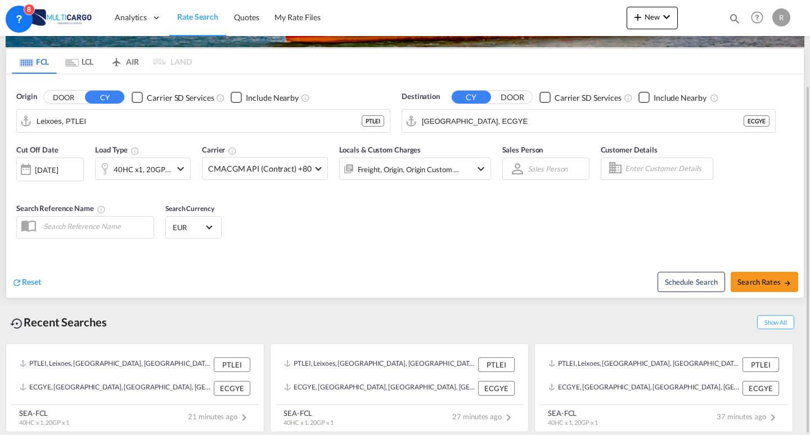
click at [49, 24] on img at bounding box center [55, 17] width 76 height 25
click at [240, 24] on link "Quotes" at bounding box center [246, 17] width 40 height 37
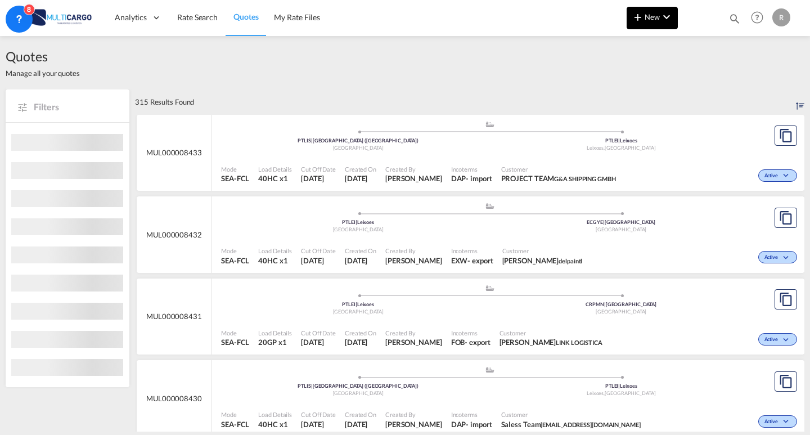
click at [628, 15] on button "New" at bounding box center [652, 18] width 51 height 22
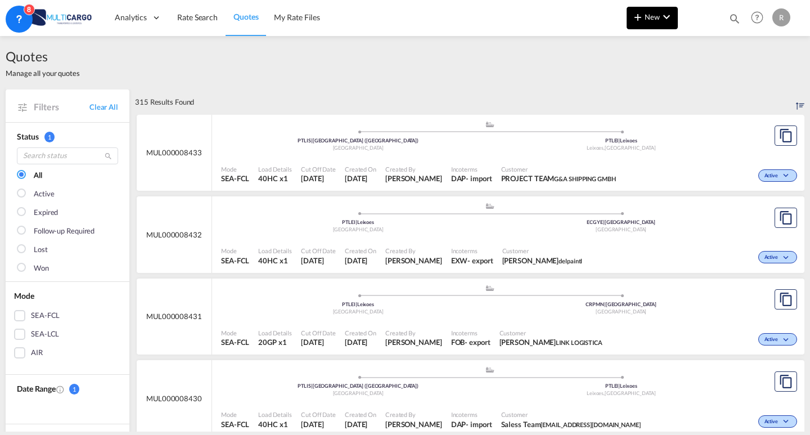
click at [635, 17] on md-backdrop at bounding box center [405, 217] width 810 height 435
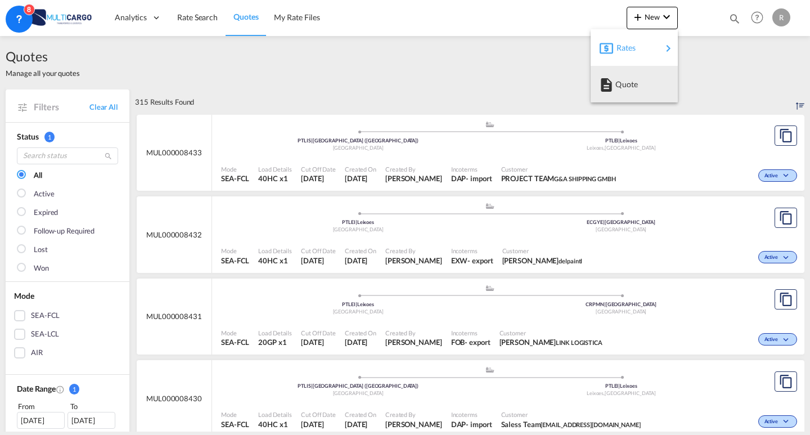
click at [630, 44] on span "Rates" at bounding box center [622, 48] width 13 height 22
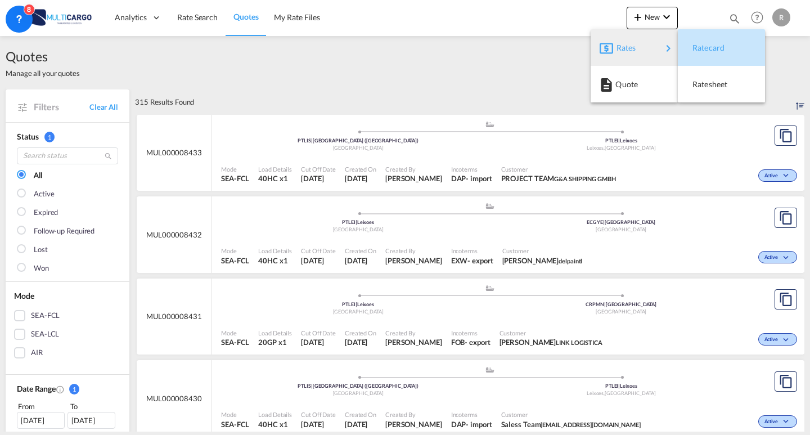
click at [705, 50] on span "Ratecard" at bounding box center [698, 48] width 12 height 22
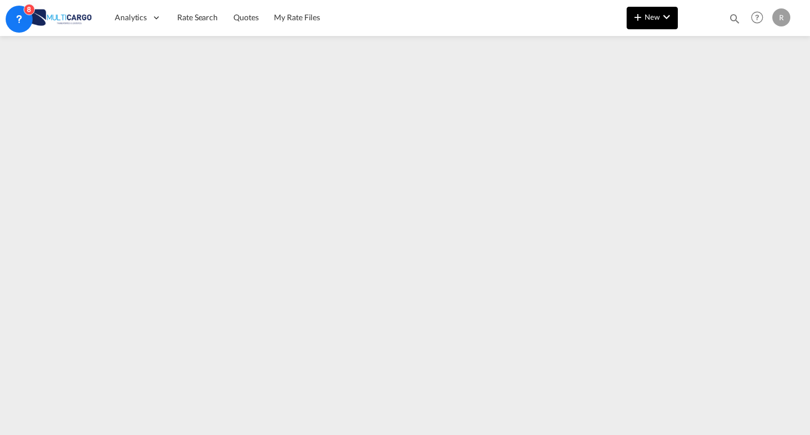
click at [666, 19] on md-icon "icon-chevron-down" at bounding box center [666, 16] width 13 height 13
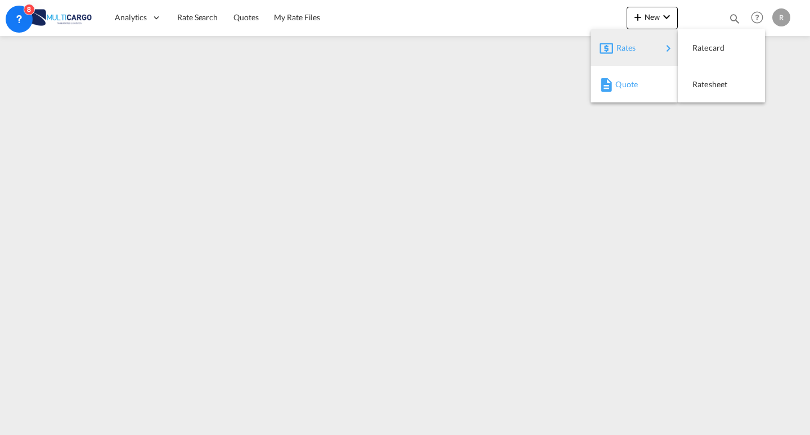
click at [632, 96] on div "Quote" at bounding box center [636, 84] width 42 height 28
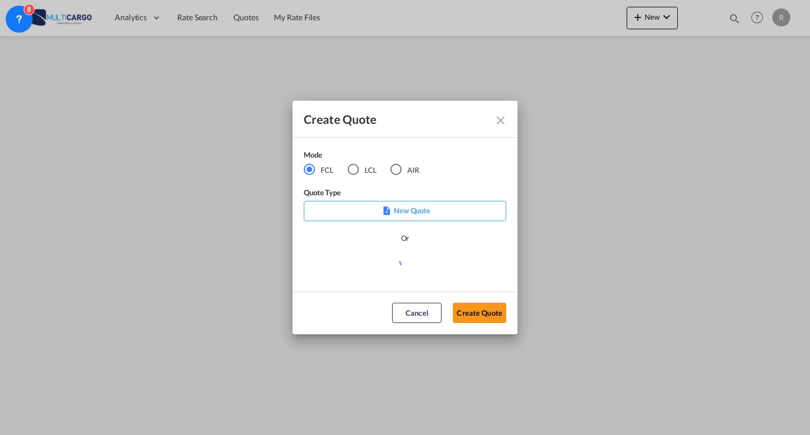
click at [367, 164] on md-radio-button "LCL" at bounding box center [362, 169] width 29 height 12
click at [423, 278] on div "Create QuoteModeFCL LCLAIR ..." at bounding box center [405, 267] width 202 height 25
click at [420, 272] on div "Create QuoteModeFCL LCLAIR ..." at bounding box center [405, 267] width 202 height 25
click at [417, 263] on md-select "Select template EXP LCL Globelink 09/2025 [PERSON_NAME] | [DATE] EXP [GEOGRAPHI…" at bounding box center [405, 266] width 202 height 22
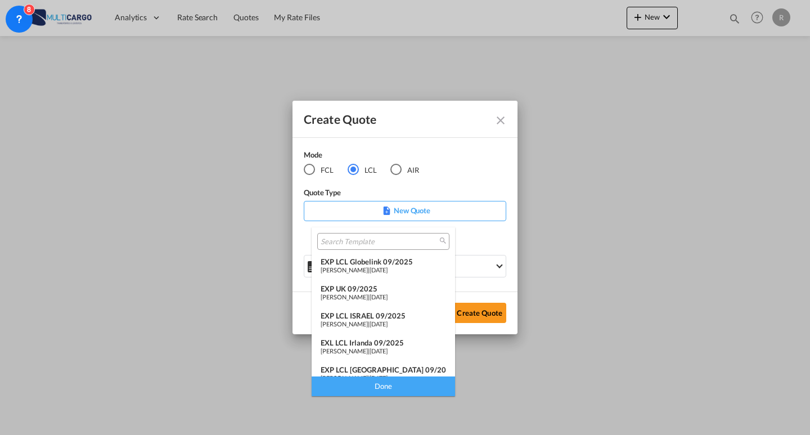
click at [413, 266] on div "[PERSON_NAME] | [DATE]" at bounding box center [383, 269] width 125 height 7
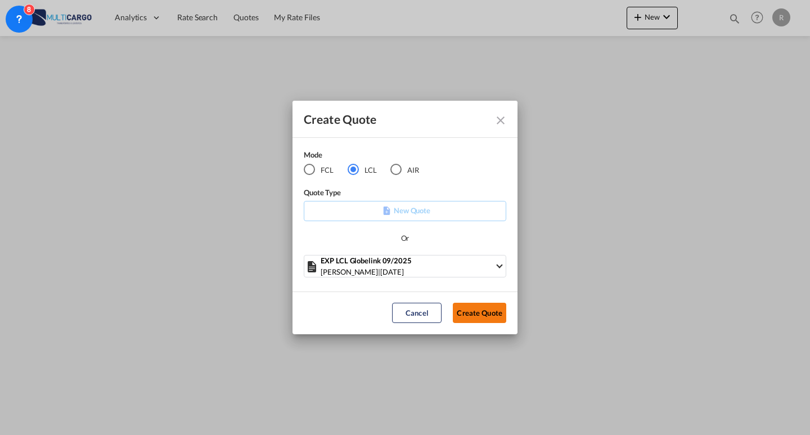
click at [483, 320] on button "Create Quote" at bounding box center [479, 313] width 53 height 20
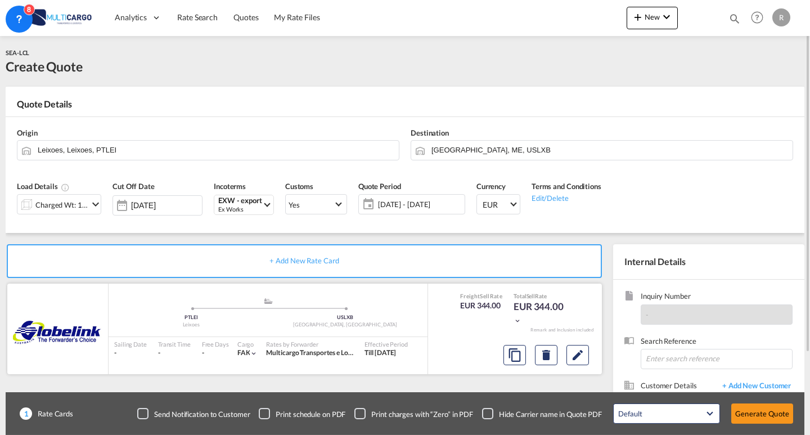
scroll to position [101, 0]
